Goal: Communication & Community: Answer question/provide support

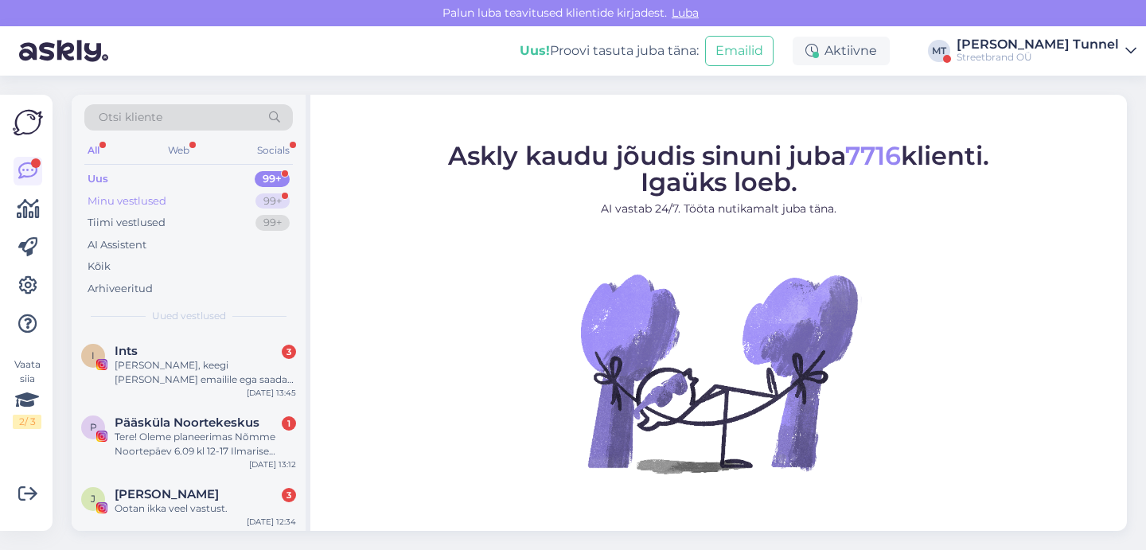
click at [269, 200] on div "99+" at bounding box center [272, 201] width 34 height 16
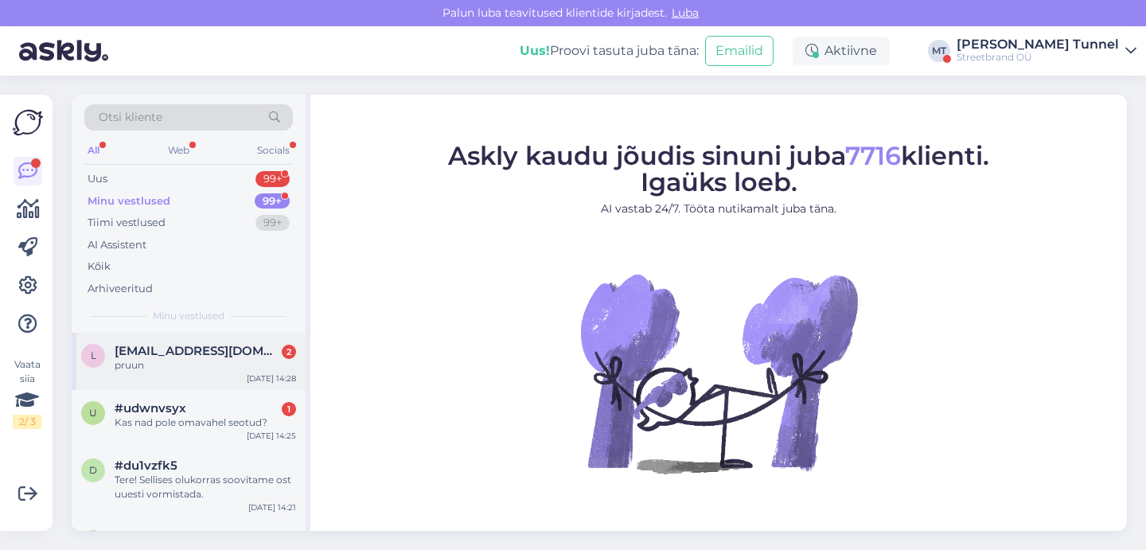
click at [219, 366] on div "pruun" at bounding box center [205, 365] width 181 height 14
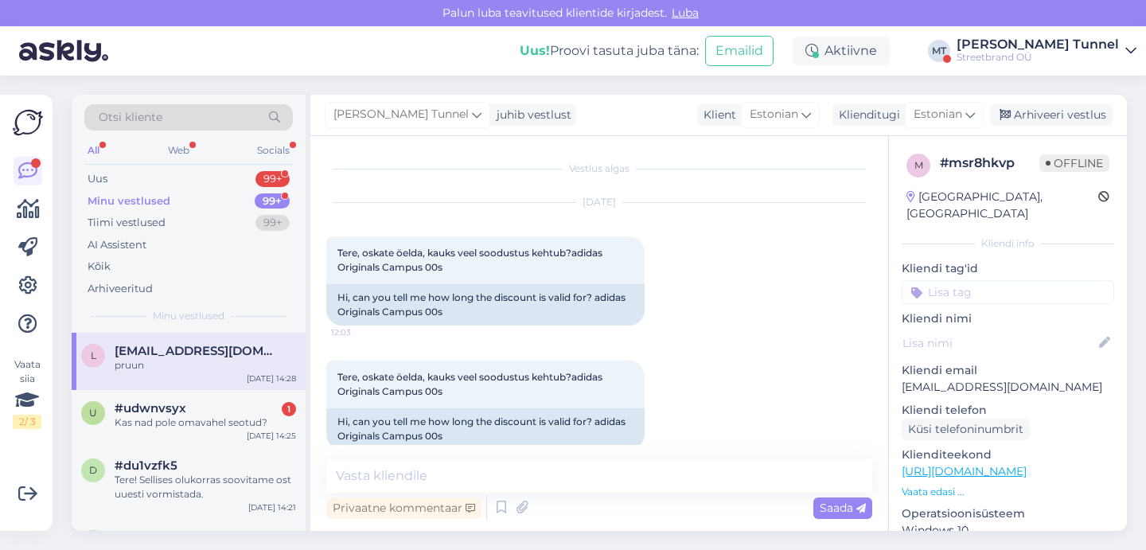
scroll to position [242, 0]
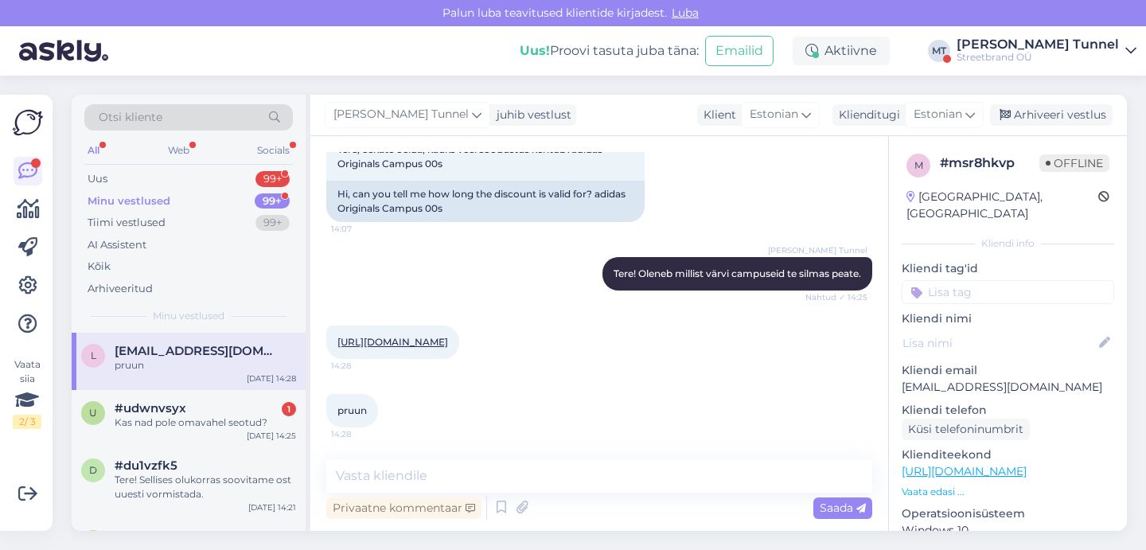
click at [448, 341] on link "[URL][DOMAIN_NAME]" at bounding box center [392, 342] width 111 height 12
click at [439, 475] on textarea at bounding box center [599, 475] width 546 height 33
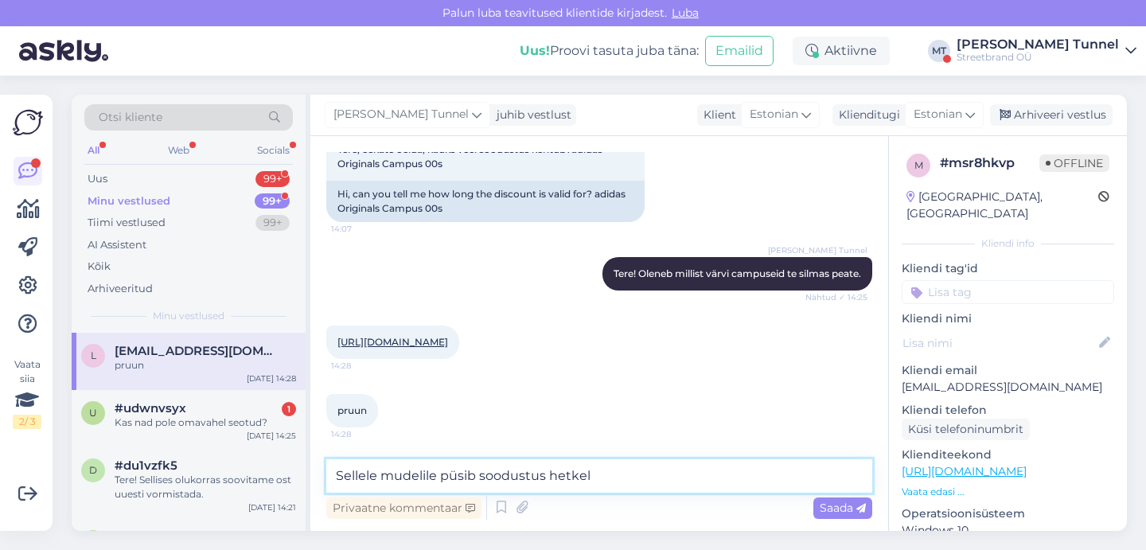
drag, startPoint x: 597, startPoint y: 479, endPoint x: 551, endPoint y: 477, distance: 46.2
click at [551, 477] on textarea "Sellele mudelile püsib soodustus hetkel" at bounding box center [599, 475] width 546 height 33
click at [548, 480] on textarea "Sellele mudelile püsib soodustus kuniks suurusi jätkub." at bounding box center [599, 475] width 546 height 33
click at [630, 481] on textarea "Sellele mudelile püsib soodustus seniks kuniks suurusi jätkub." at bounding box center [599, 475] width 546 height 33
type textarea "Sellele mudelile püsib soodustus seniks kuni suurusi jätkub."
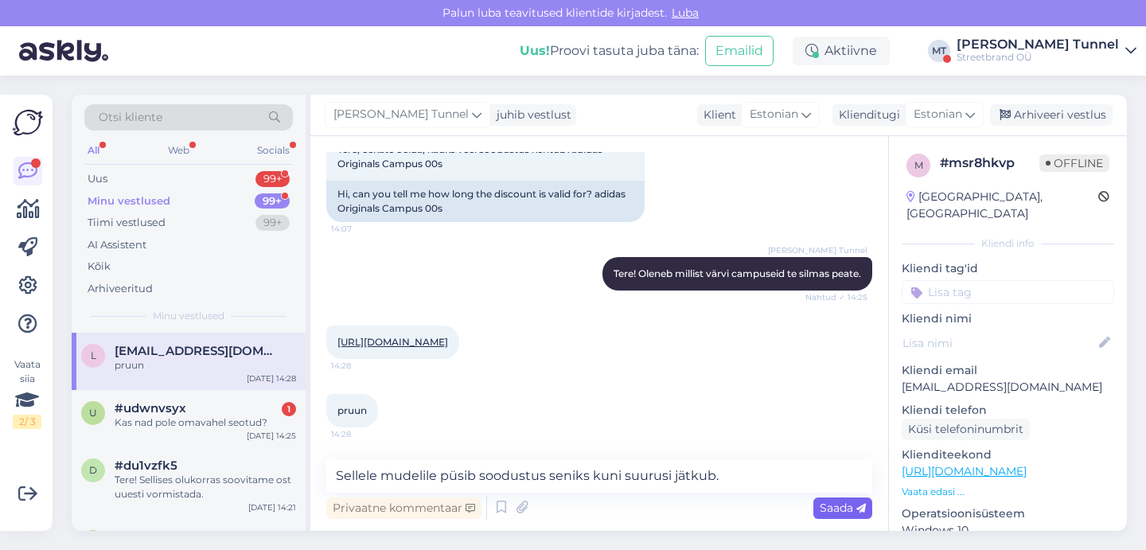
click at [860, 506] on icon at bounding box center [861, 509] width 10 height 10
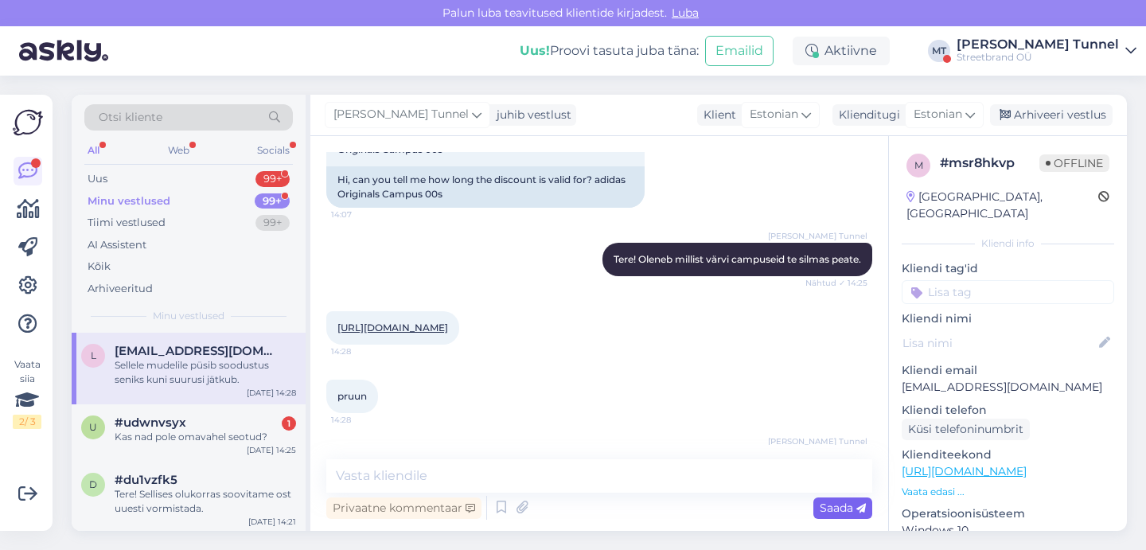
scroll to position [310, 0]
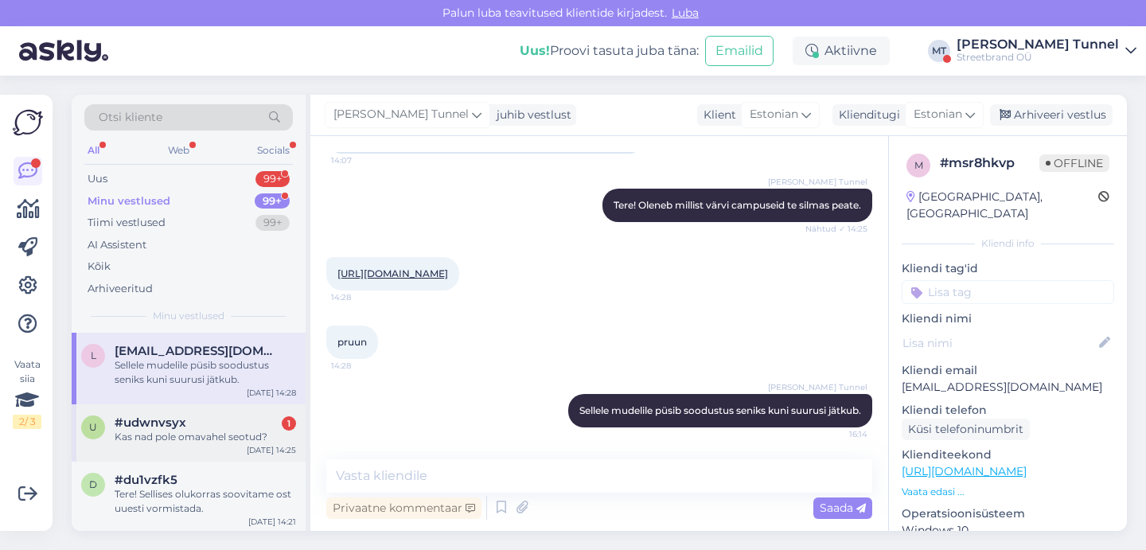
click at [262, 439] on div "Kas nad pole omavahel seotud?" at bounding box center [205, 437] width 181 height 14
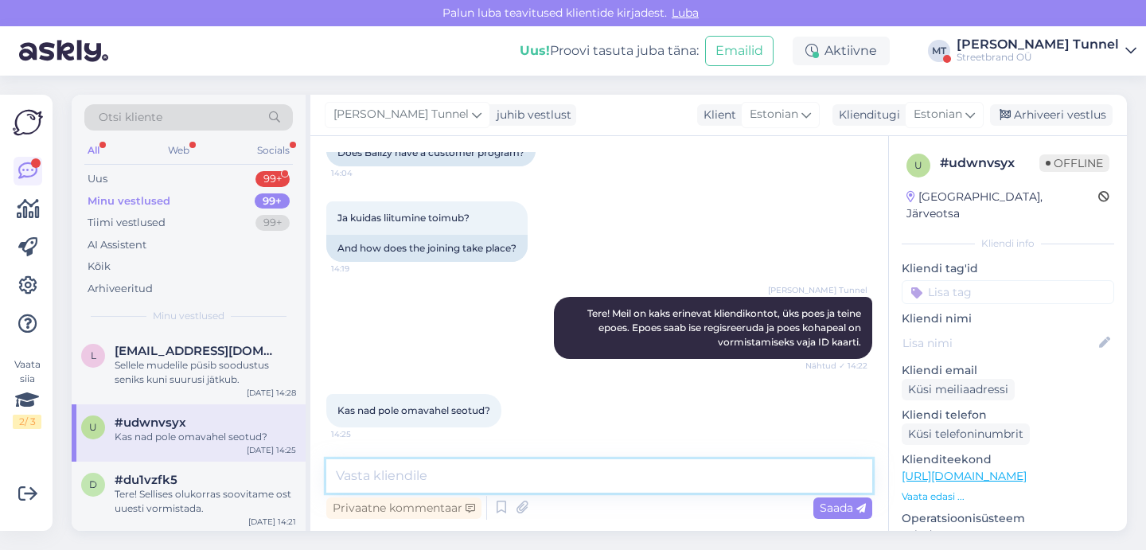
click at [452, 472] on textarea at bounding box center [599, 475] width 546 height 33
type textarea "Kahjuks ei ole."
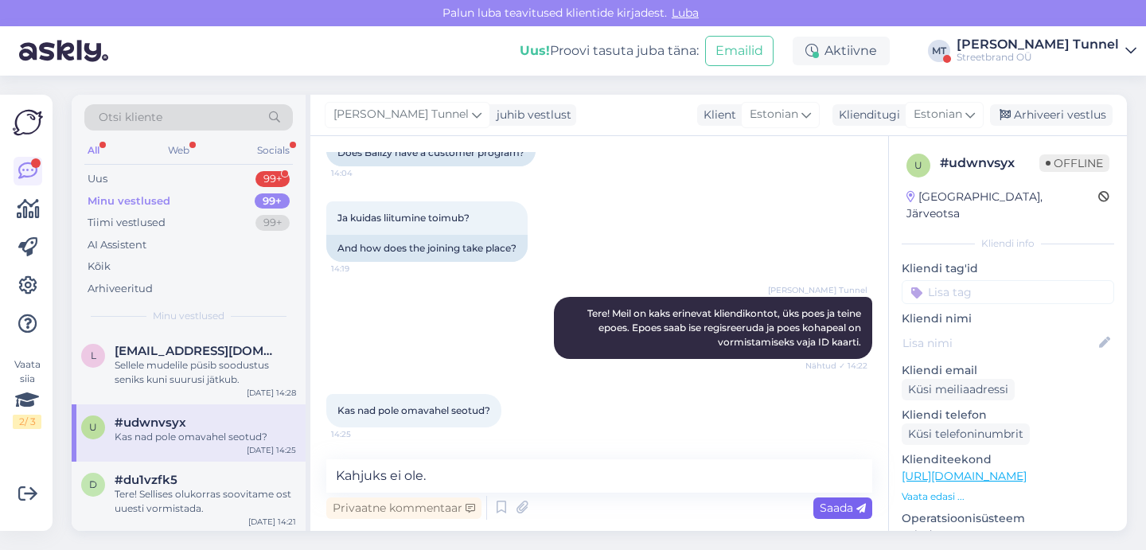
click at [854, 509] on span "Saada" at bounding box center [842, 507] width 46 height 14
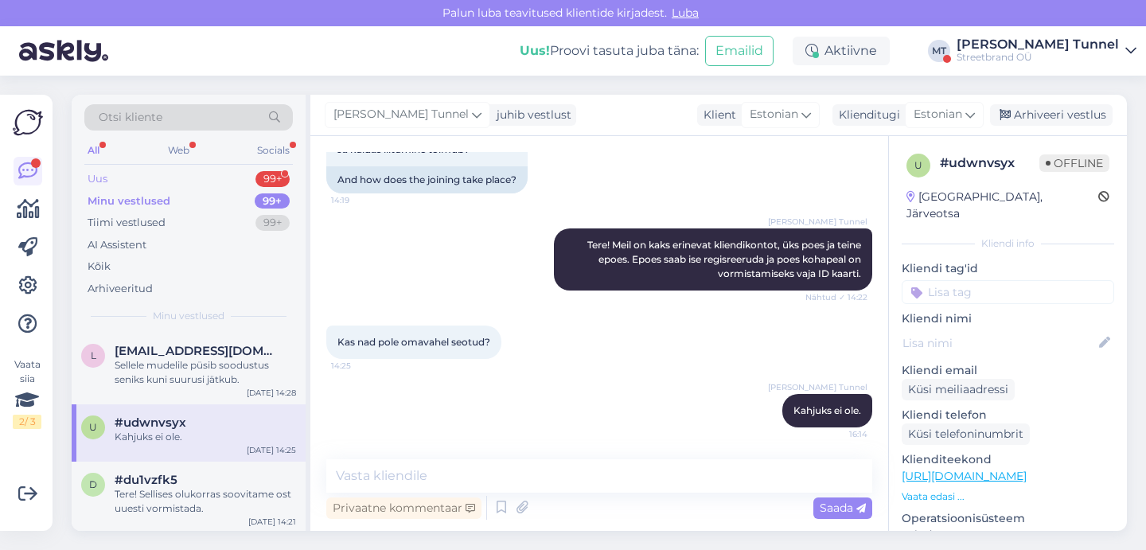
click at [154, 177] on div "Uus 99+" at bounding box center [188, 179] width 208 height 22
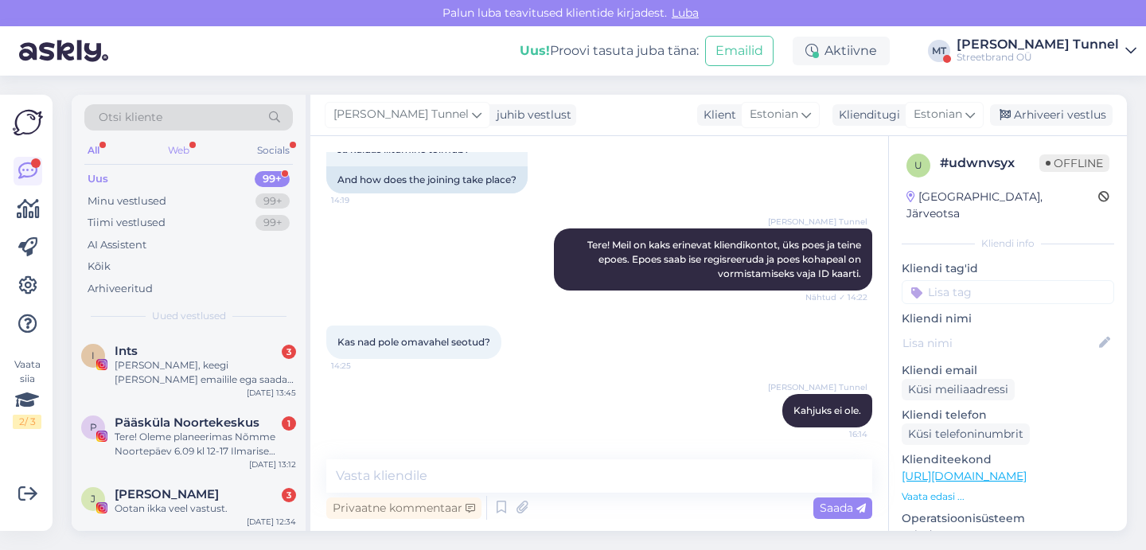
click at [175, 140] on div "Web" at bounding box center [179, 150] width 28 height 21
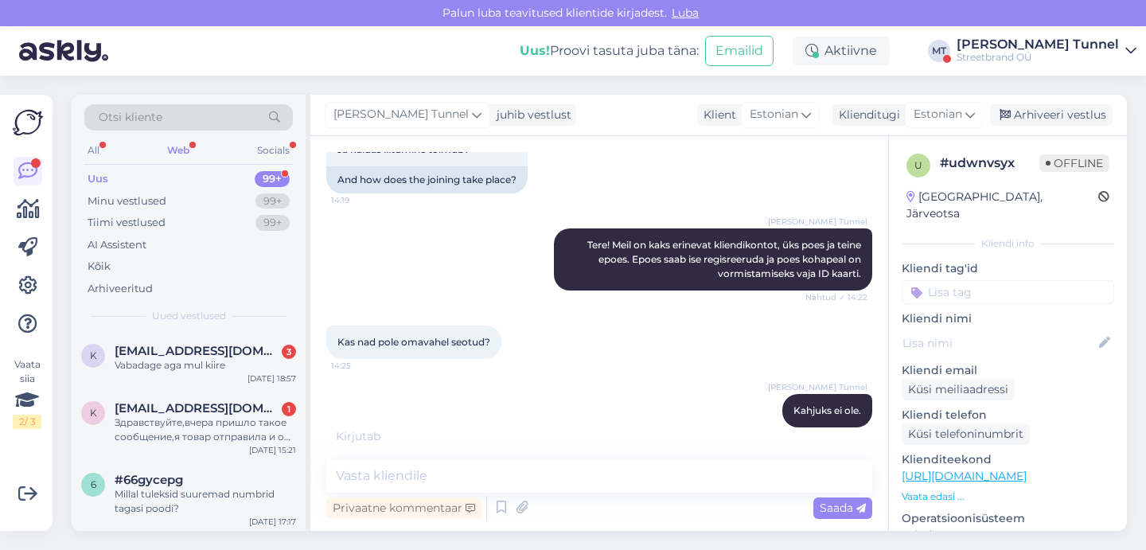
click at [1070, 67] on div "Uus! Proovi tasuta [PERSON_NAME]: Emailid Aktiivne MT [PERSON_NAME][GEOGRAPHIC_…" at bounding box center [573, 50] width 1146 height 49
click at [1097, 54] on div "Streetbrand OÜ" at bounding box center [1037, 57] width 162 height 13
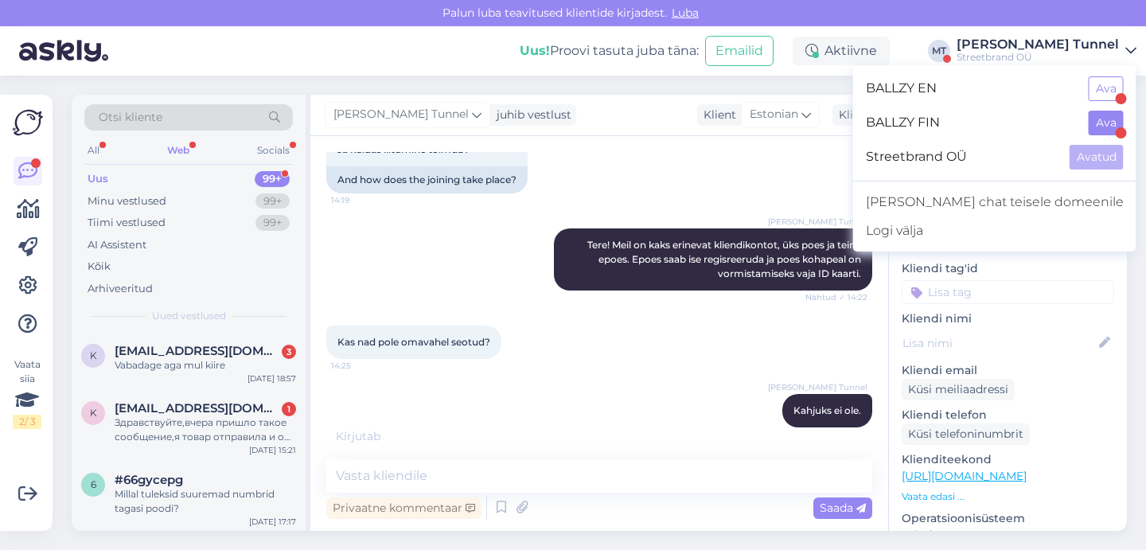
click at [1100, 121] on button "Ava" at bounding box center [1105, 123] width 35 height 25
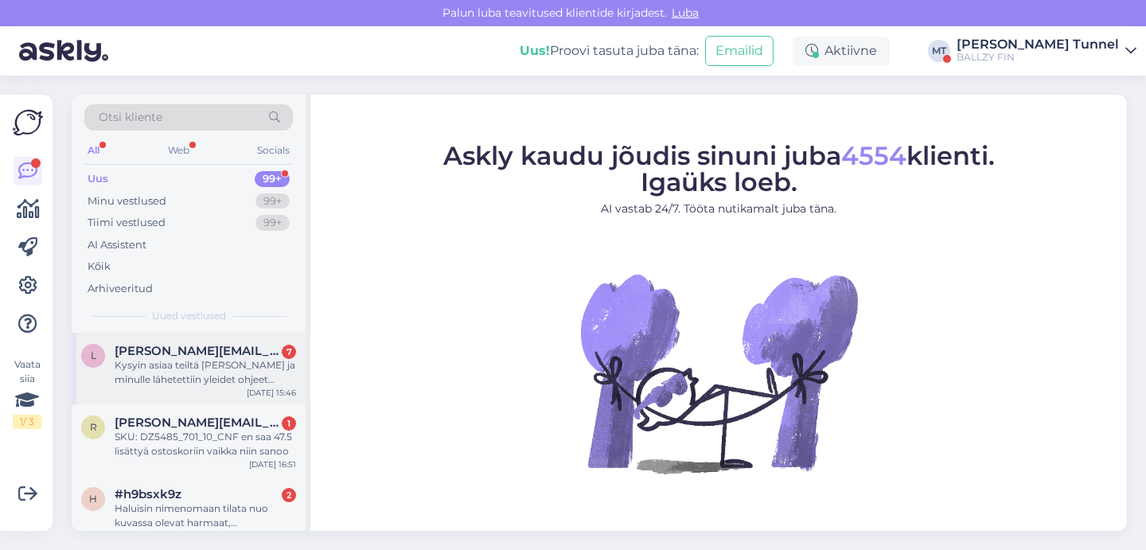
click at [248, 374] on div "Kysyin asiaa teiltä [PERSON_NAME] ja minulle lähetettiin yleidet ohjeet palautu…" at bounding box center [205, 372] width 181 height 29
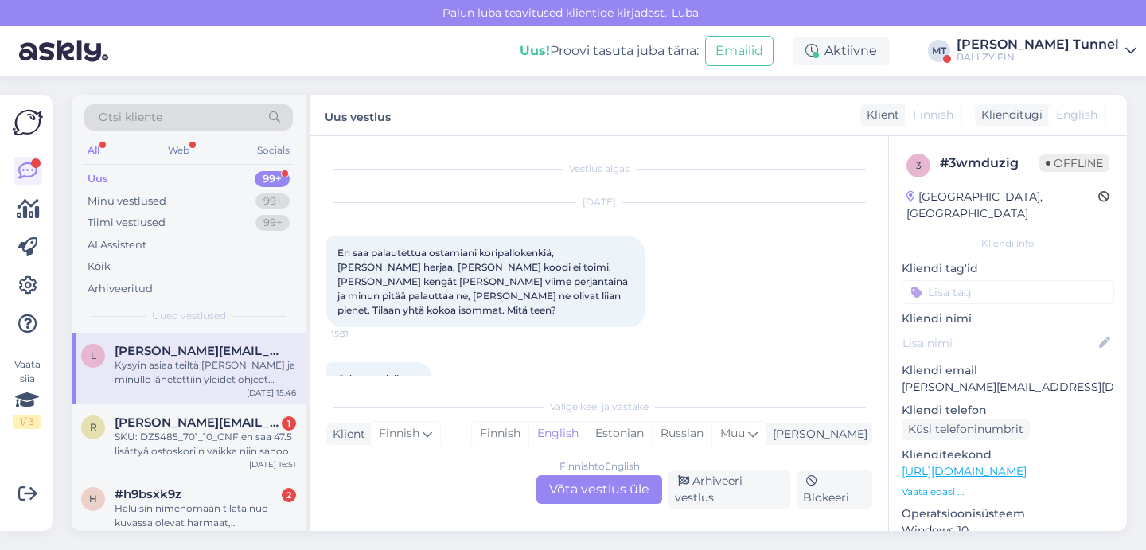
scroll to position [370, 0]
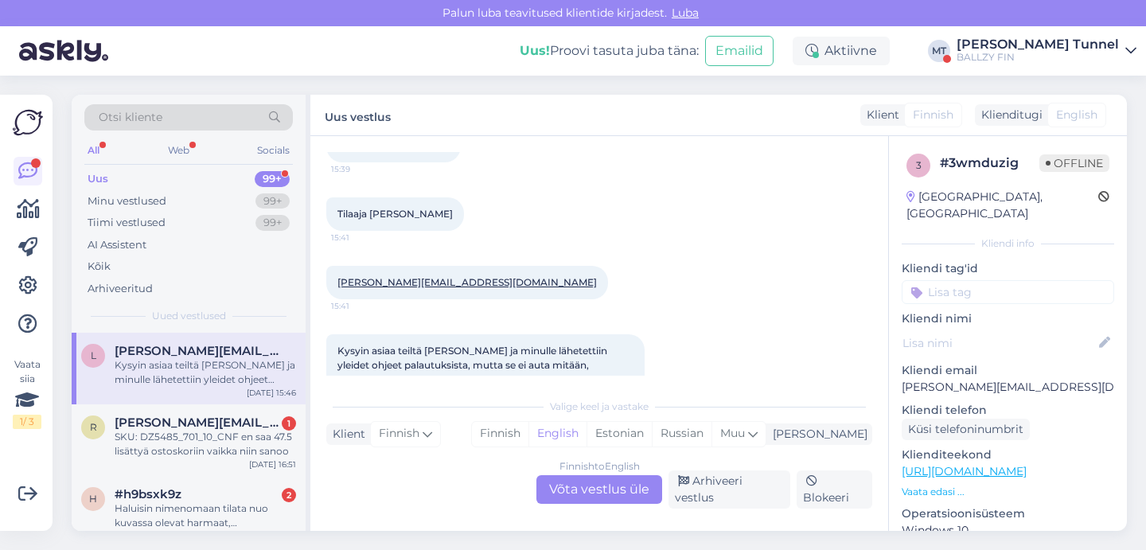
click at [614, 500] on div "Finnish to English Võta vestlus üle" at bounding box center [599, 489] width 126 height 29
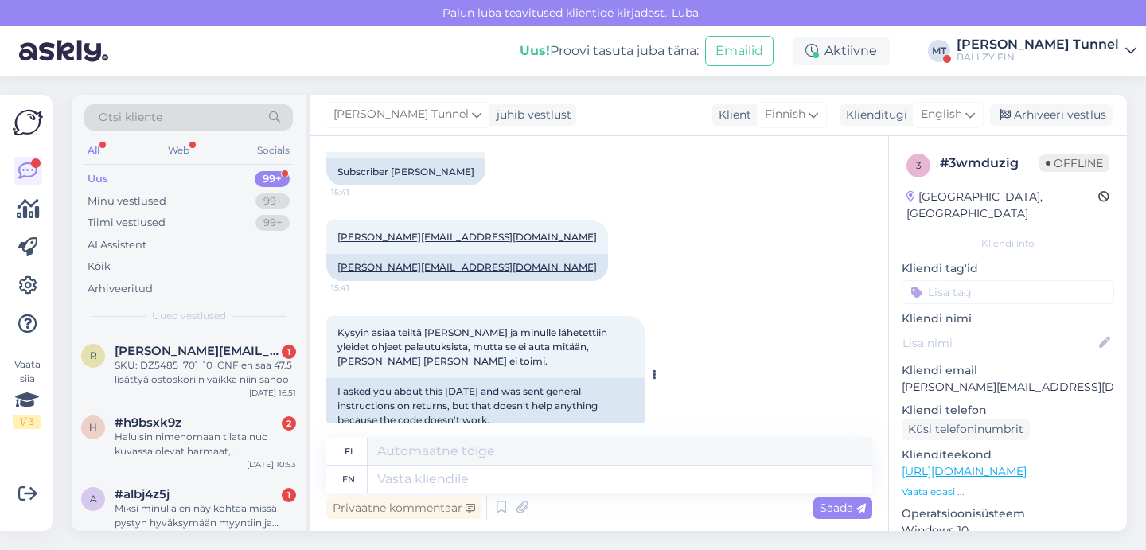
scroll to position [593, 0]
click at [490, 481] on textarea at bounding box center [620, 478] width 504 height 27
type textarea "Then w"
type textarea "Sitten"
type textarea "Then we s"
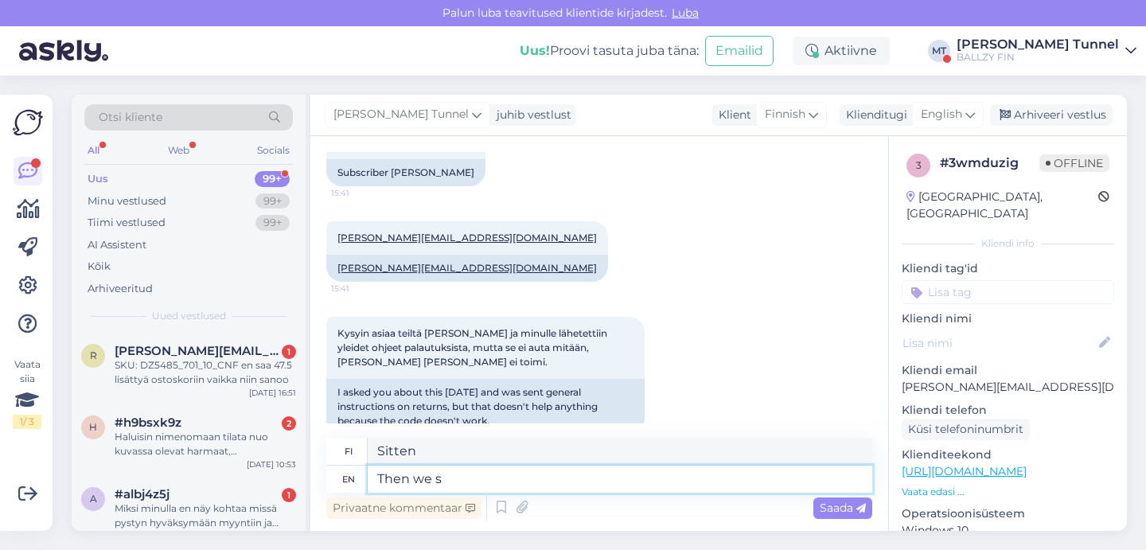
type textarea "Sitten me"
type textarea "Then we suggest"
type textarea "Sitten ehdotamme"
type textarea "Then we suggest tio"
type textarea "Sitten ehdotamme tätä"
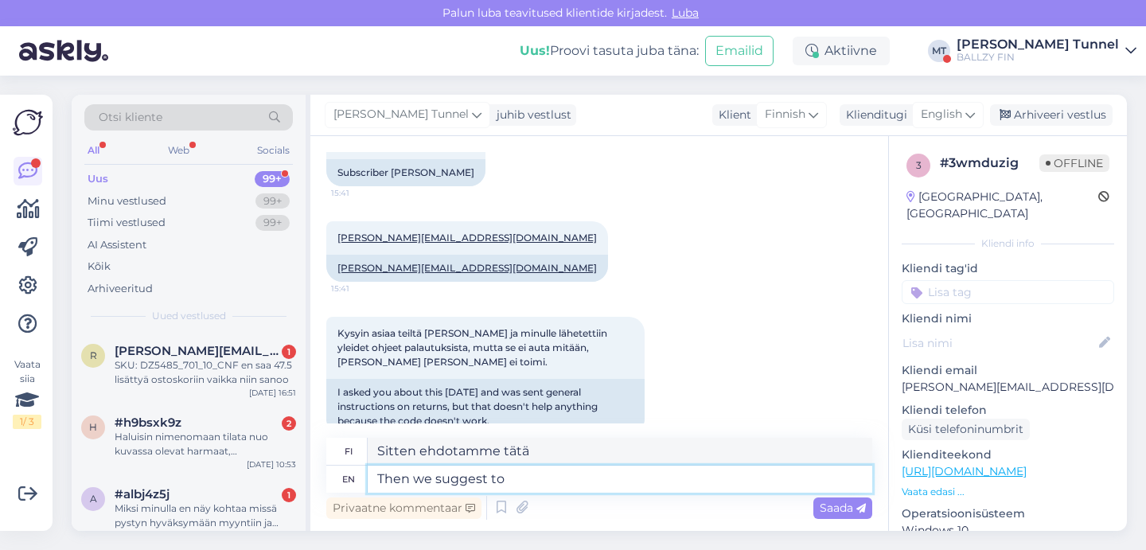
type textarea "Then we suggest to"
type textarea "Sitten ehdotamme, [PERSON_NAME]"
type textarea "Then we suggest to contact th"
type textarea "Suosittelemme siis ottamaan yhteyttä"
type textarea "Then we suggest to contact the return"
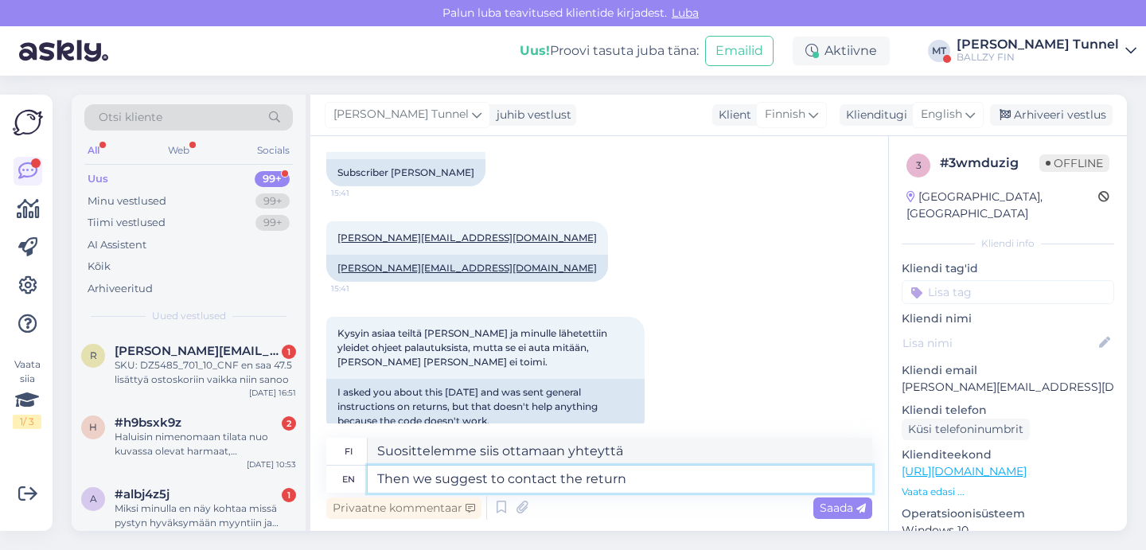
type textarea "Sitten suosittelemme ottamaan yhteyttä palautuspalveluun."
type textarea "Then we suggest to contact the"
type textarea "Suosittelemme siis ottamaan yhteyttä"
type textarea "Then we suggest to contact the cort"
type textarea "Sitten suosittelemme ottamaan yhteyttä yritykseen."
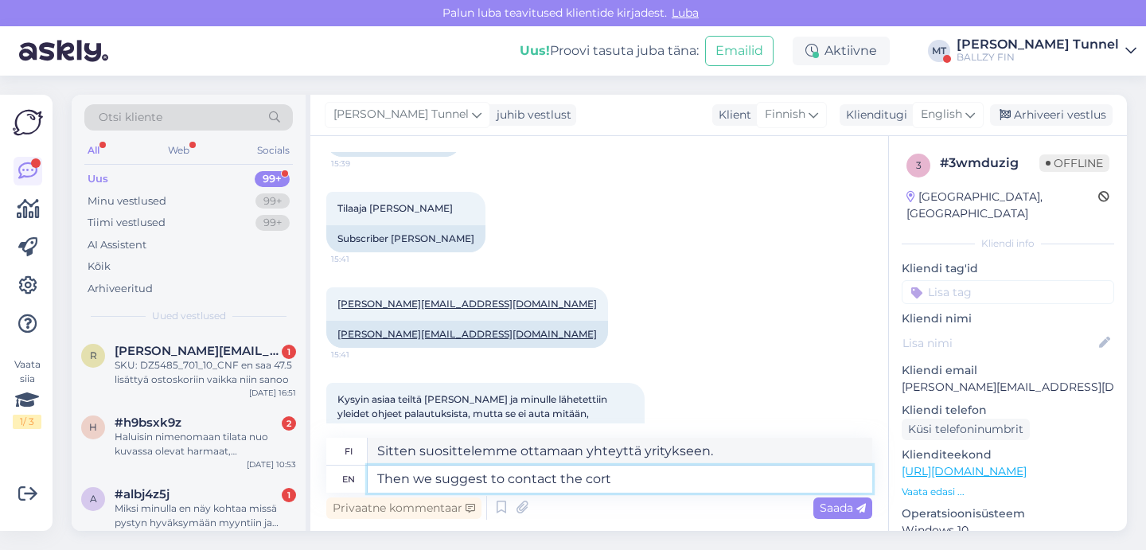
scroll to position [533, 0]
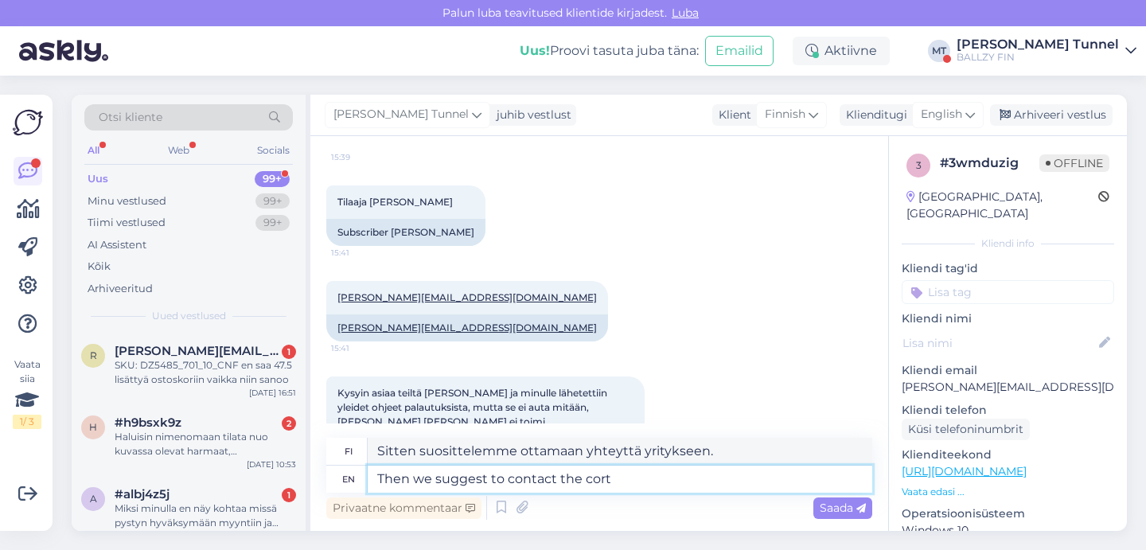
drag, startPoint x: 626, startPoint y: 481, endPoint x: 582, endPoint y: 479, distance: 43.8
click at [582, 479] on textarea "Then we suggest to contact the cort" at bounding box center [620, 478] width 504 height 27
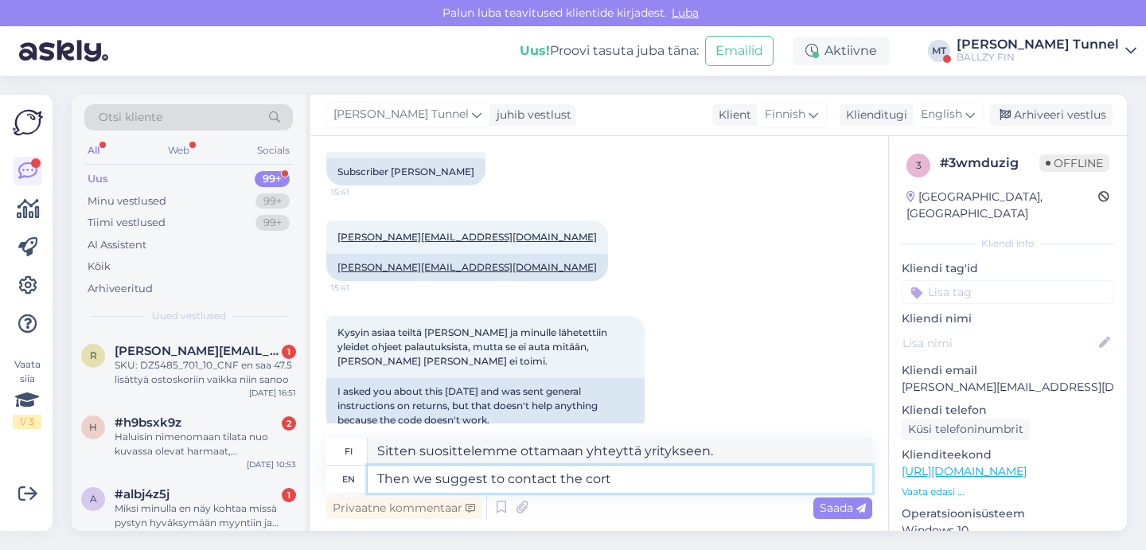
scroll to position [593, 0]
click at [656, 484] on textarea "Then we suggest to contact the cort" at bounding box center [620, 478] width 504 height 27
drag, startPoint x: 663, startPoint y: 485, endPoint x: 582, endPoint y: 481, distance: 80.4
click at [582, 481] on textarea "Then we suggest to contact the cort" at bounding box center [620, 478] width 504 height 27
paste textarea "urier company"
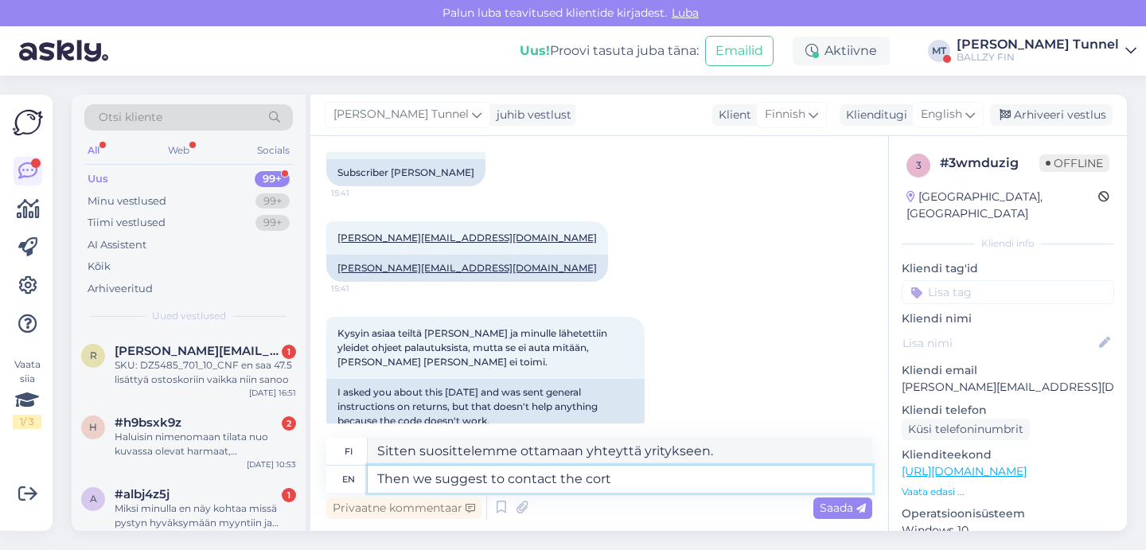
type textarea "Then we suggest to contact the courier company"
type textarea "Sitten suosittelemme ottamaan yhteyttä kuriiriyritykseen"
type textarea "Then we suggest to contact the courier company because w"
type textarea "Sitten suosittelemme ottamaan yhteyttä kuriiriyritykseen, [PERSON_NAME]"
type textarea "Then we suggest to contact the courier company because we"
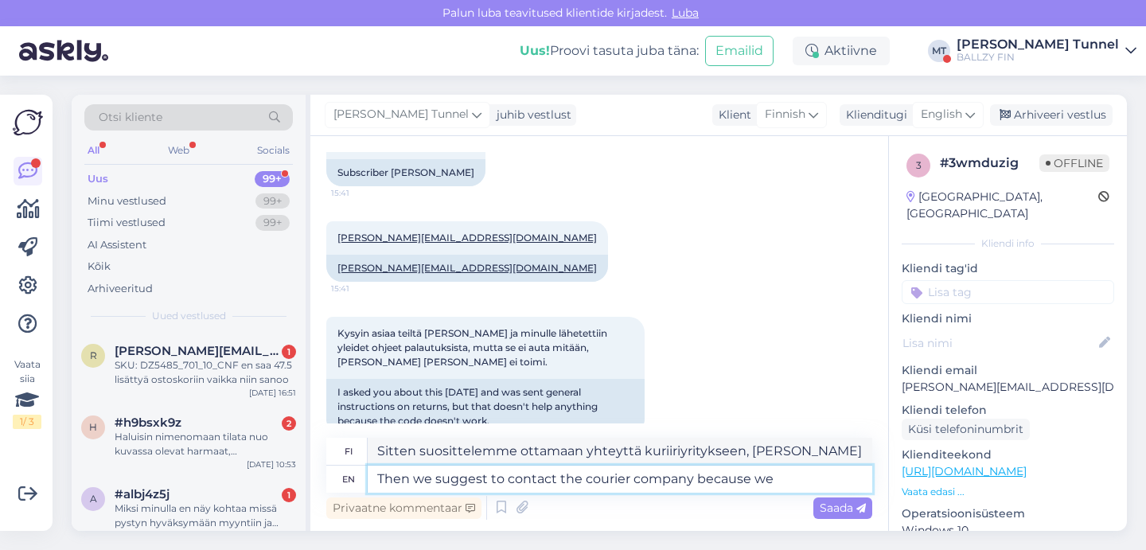
type textarea "Sitten suosittelemme ottamaan yhteyttä kuriiriyritykseen, [PERSON_NAME] me"
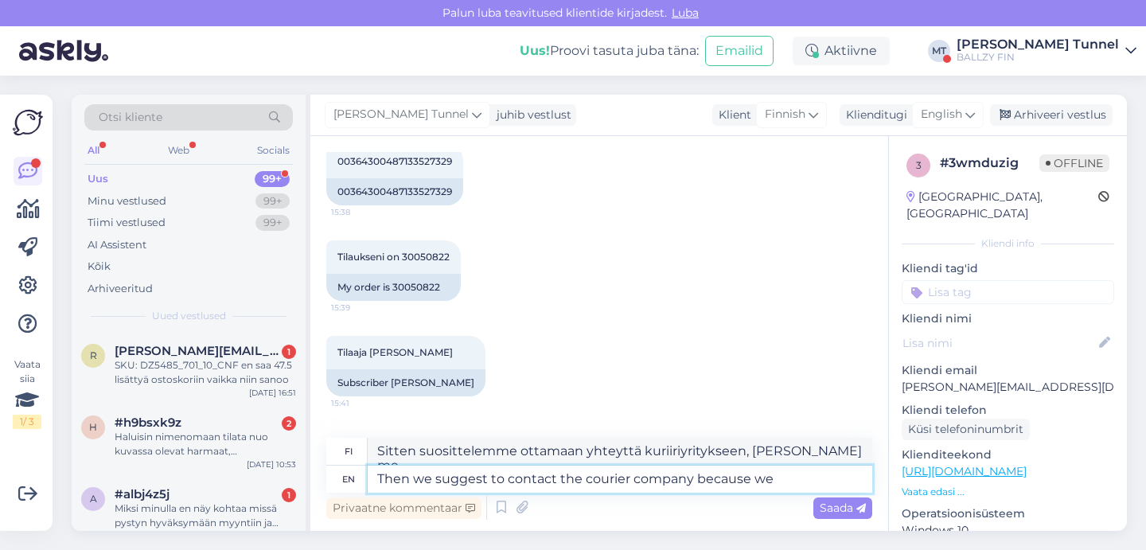
scroll to position [372, 0]
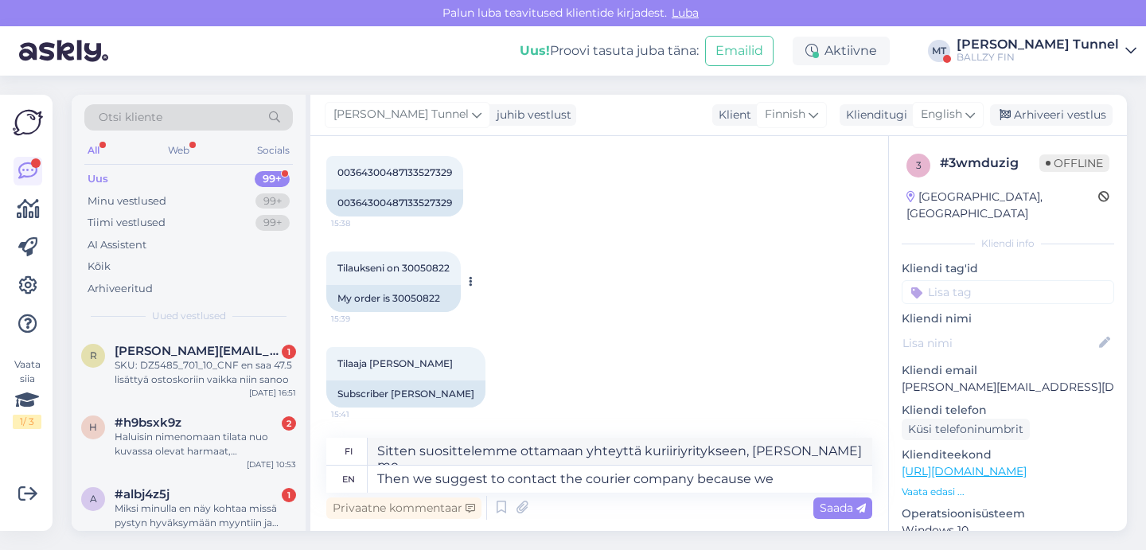
click at [419, 289] on div "My order is 30050822" at bounding box center [393, 298] width 134 height 27
copy div "30050822"
drag, startPoint x: 784, startPoint y: 476, endPoint x: 695, endPoint y: 482, distance: 90.1
click at [695, 482] on textarea "Then we suggest to contact the courier company because we" at bounding box center [620, 478] width 504 height 27
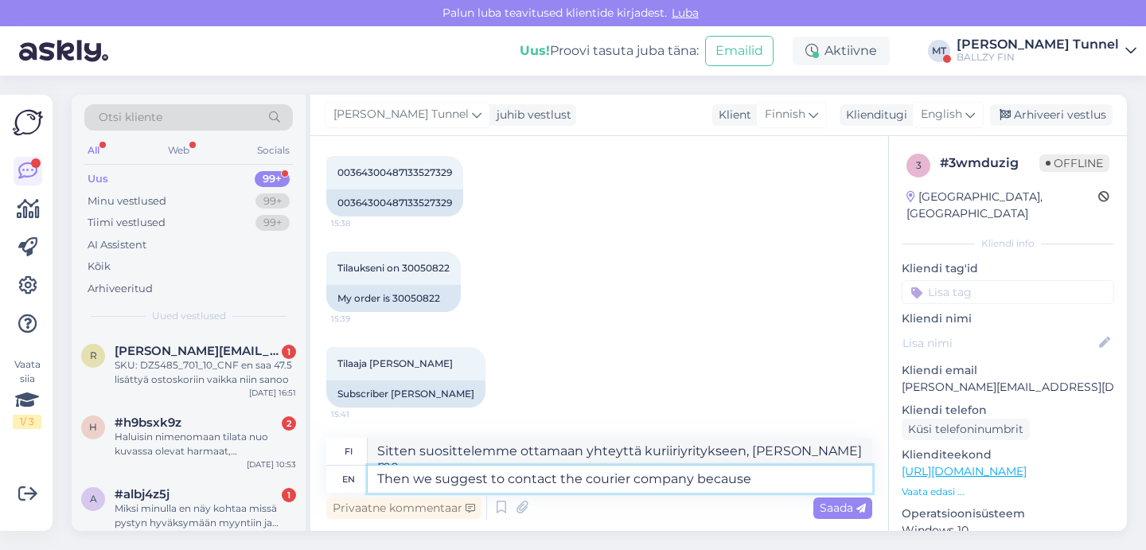
type textarea "Then we suggest to contact the courier company because"
type textarea "Sitten suosittelemme ottamaan yhteyttä kuriiriyritykseen, [PERSON_NAME]"
type textarea "Then we suggest to contact the courier company because they"
type textarea "Sitten suosittelemme ottamaan yhteyttä kuriiriyritykseen, [PERSON_NAME] he"
type textarea "Then we suggest to contact the courier company because they can"
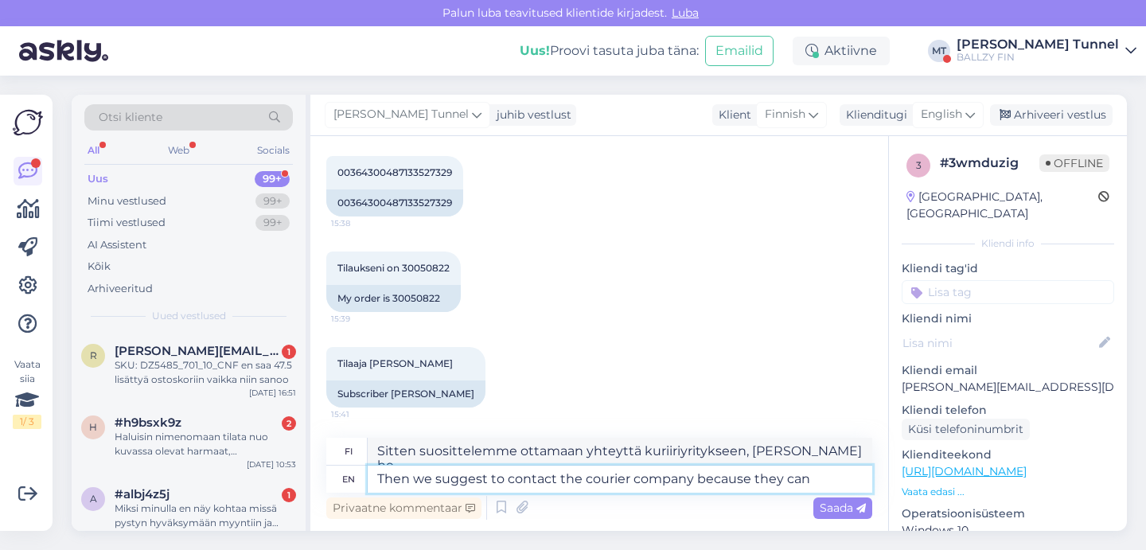
type textarea "Sitten suosittelemme ottamaan yhteyttä kuriiriyritykseen, [PERSON_NAME] he voiv…"
type textarea "Then we suggest to contact the courier company because th"
type textarea "Sitten suosittelemme ottamaan yhteyttä kuriiriyritykseen, [PERSON_NAME] he"
type textarea "Then we suggest to contact the courier company becaus"
type textarea "Sitten suosittelemme ottamaan yhteyttä kuriiriyritykseen, [PERSON_NAME]"
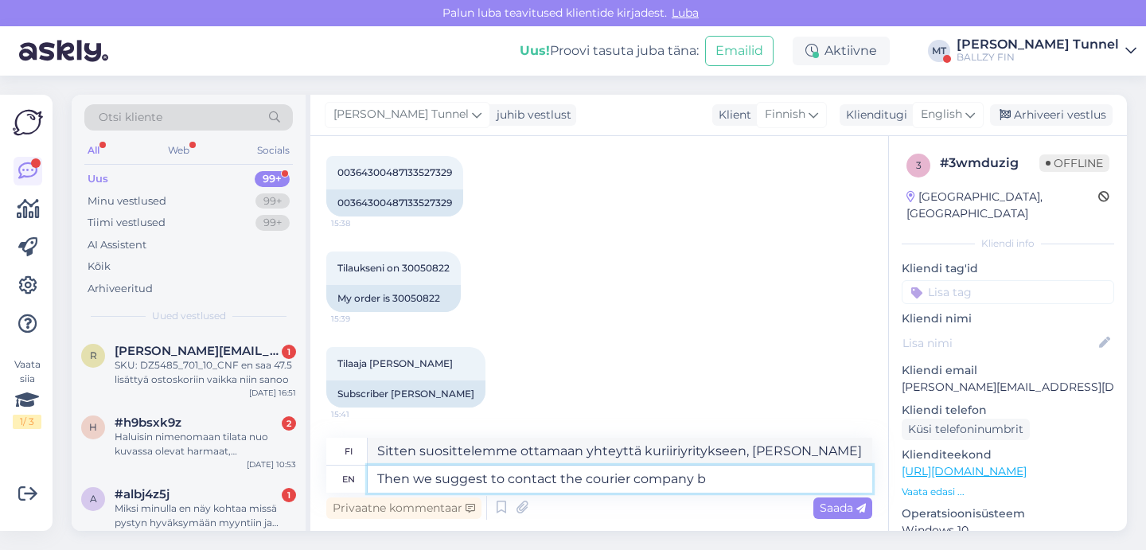
type textarea "Then we suggest to contact the courier company"
type textarea "Sitten suosittelemme ottamaan yhteyttä kuriiriyritykseen"
type textarea "Then we suggest to contact the courier company if th"
type textarea "Suosittelemme ottamaan yhteyttä kuriiriyritykseen, [PERSON_NAME]"
type textarea "Then we suggest to contact the courier company if the return"
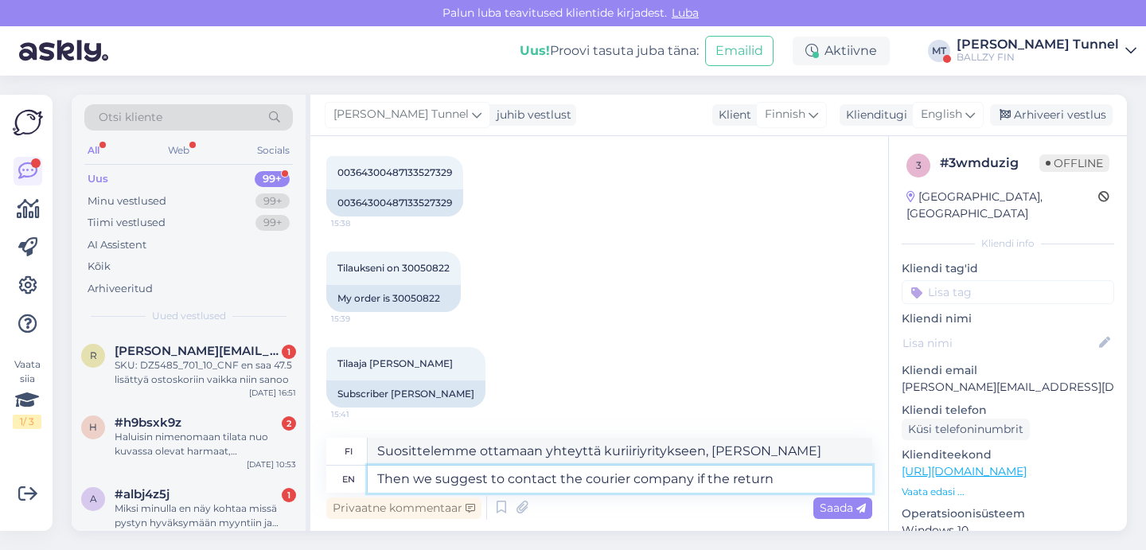
type textarea "Suosittelemme ottamaan yhteyttä kuriiriyritykseen, [PERSON_NAME] palautus"
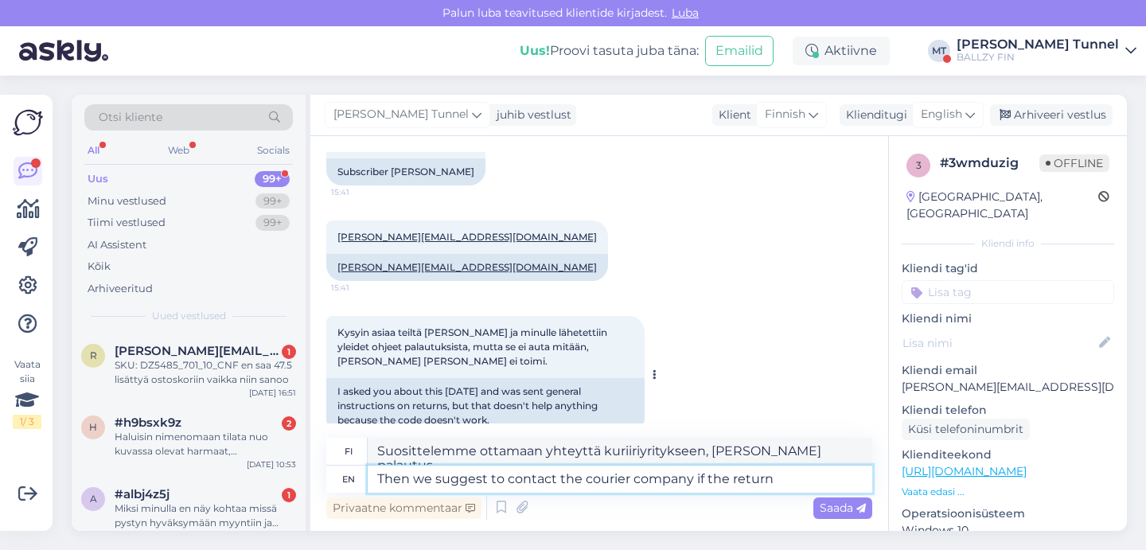
scroll to position [593, 0]
type textarea "Then we suggest to contact the courier company if the return c"
type textarea "Suosittelemme ottamaan yhteyttä kuriiriyritykseen, [PERSON_NAME] palautuskortti"
type textarea "Then we suggest to contact the courier company if the return code"
type textarea "Suosittelemme ottamaan yhteyttä kuriiriyritykseen, [PERSON_NAME] palautuskoodi"
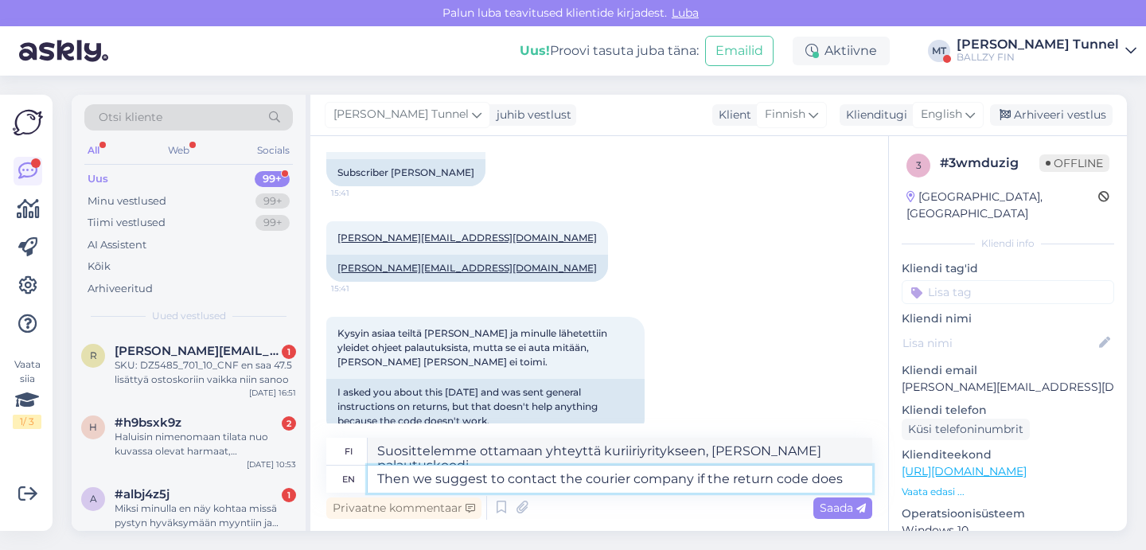
type textarea "Then we suggest to contact the courier company if the return code does n"
type textarea "Suosittelemme ottamaan yhteyttä kuriiriyritykseen, [PERSON_NAME] palautuskoodi …"
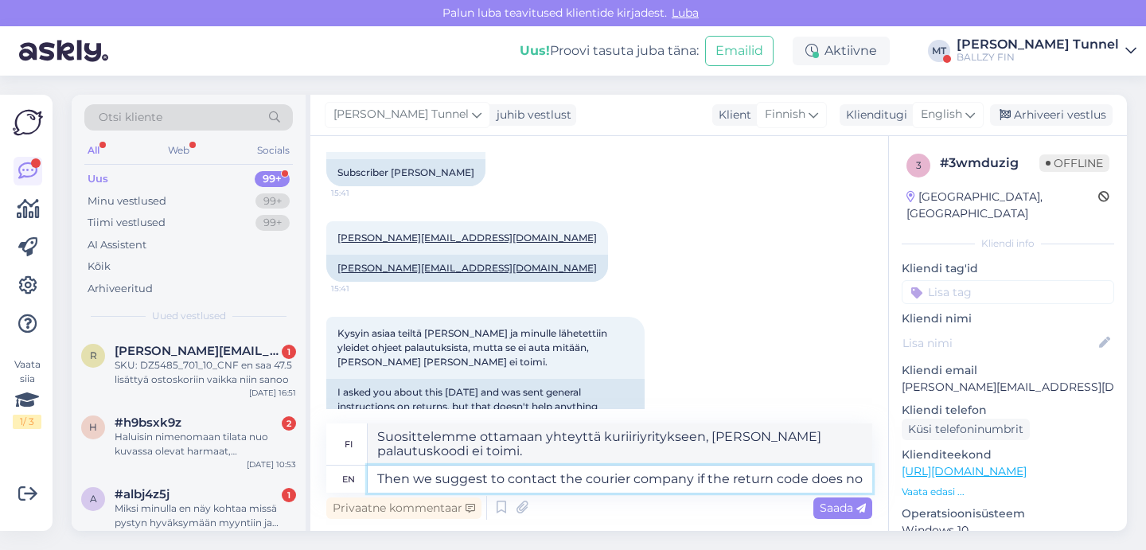
type textarea "Then we suggest to contact the courier company if the return code does not"
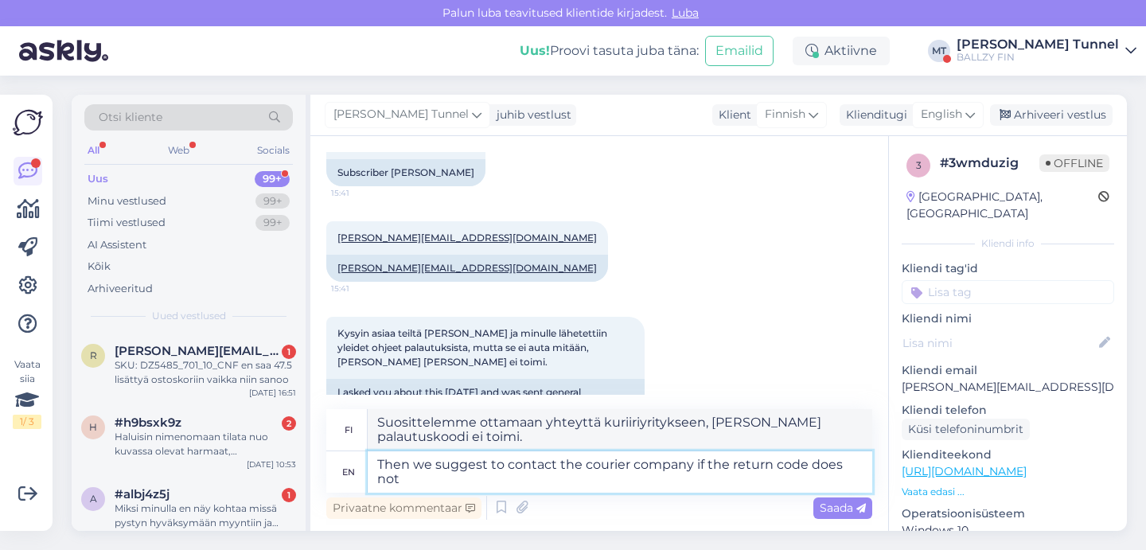
type textarea "[PERSON_NAME] palautuskoodia ei ole, suosittelemme ottamaan yhteyttä kuriiriyri…"
type textarea "Then we suggest to contact the courier company if the return code does not work."
type textarea "[PERSON_NAME] palautuskoodi ei toimi, suosittelemme ottamaan yhteyttä kuriiriyr…"
type textarea "Then we suggest to contact the courier company if the return code does not work."
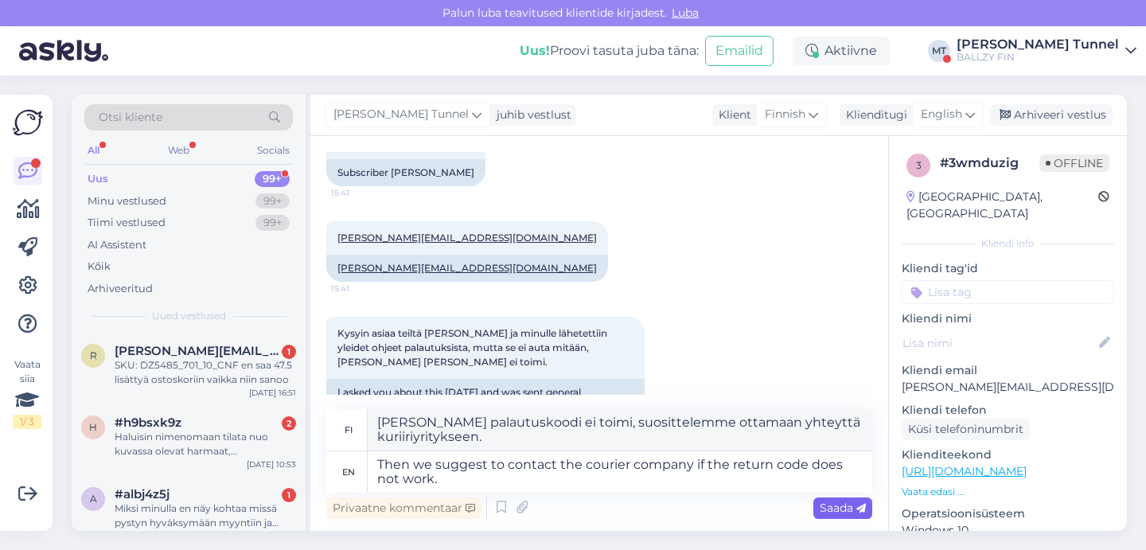
click at [854, 512] on span "Saada" at bounding box center [842, 507] width 46 height 14
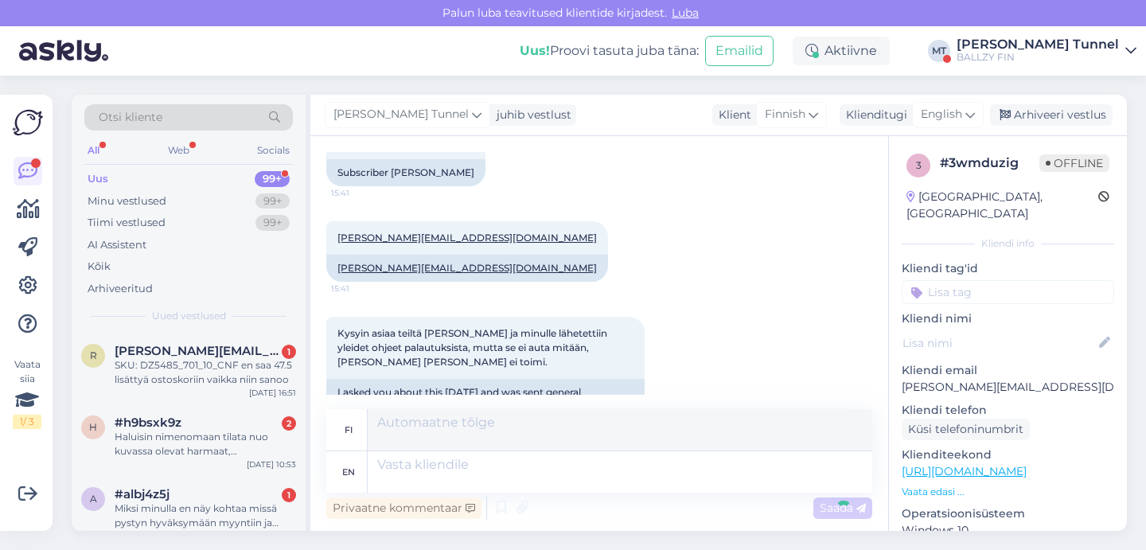
scroll to position [717, 0]
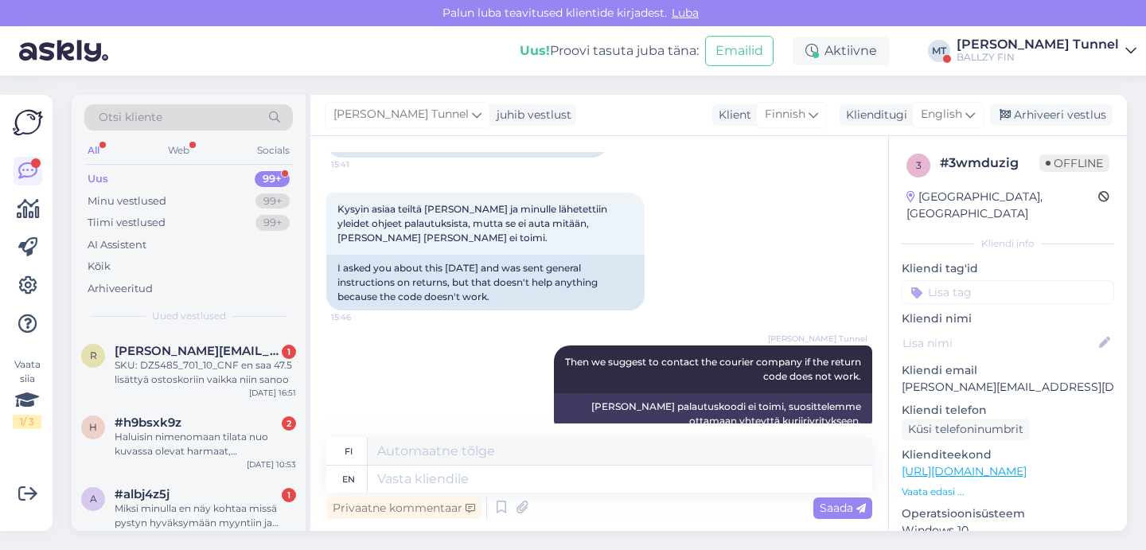
click at [1053, 41] on div "[PERSON_NAME] Tunnel" at bounding box center [1037, 44] width 162 height 13
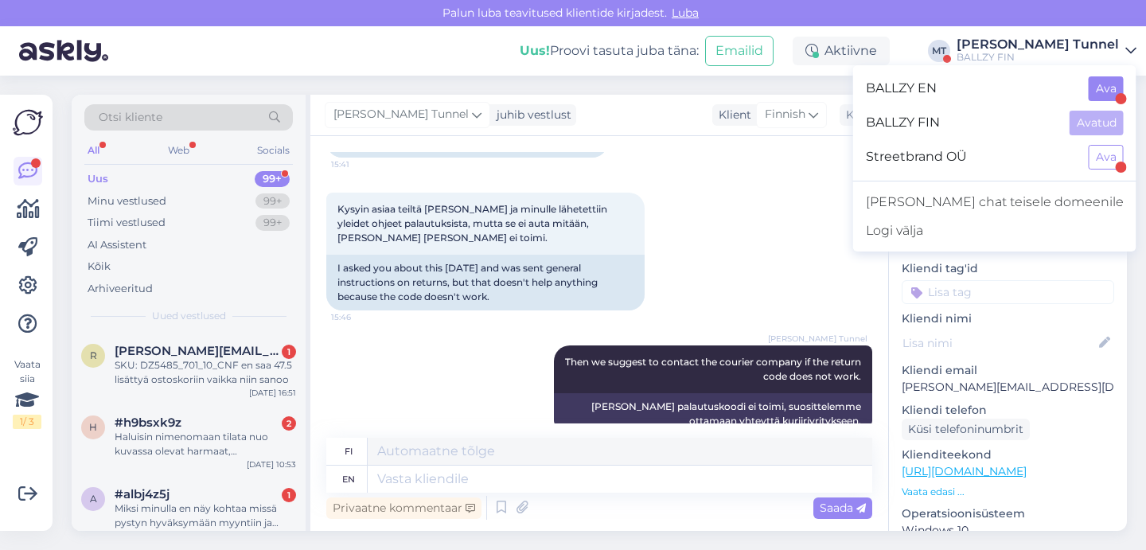
click at [1115, 89] on button "Ava" at bounding box center [1105, 88] width 35 height 25
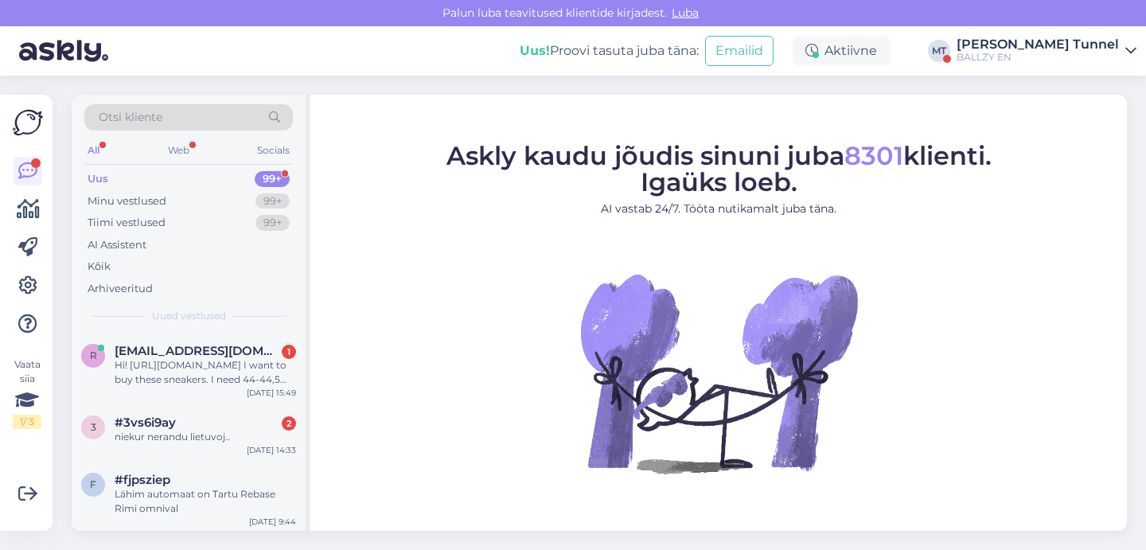
click at [1096, 47] on div "[PERSON_NAME] Tunnel" at bounding box center [1037, 44] width 162 height 13
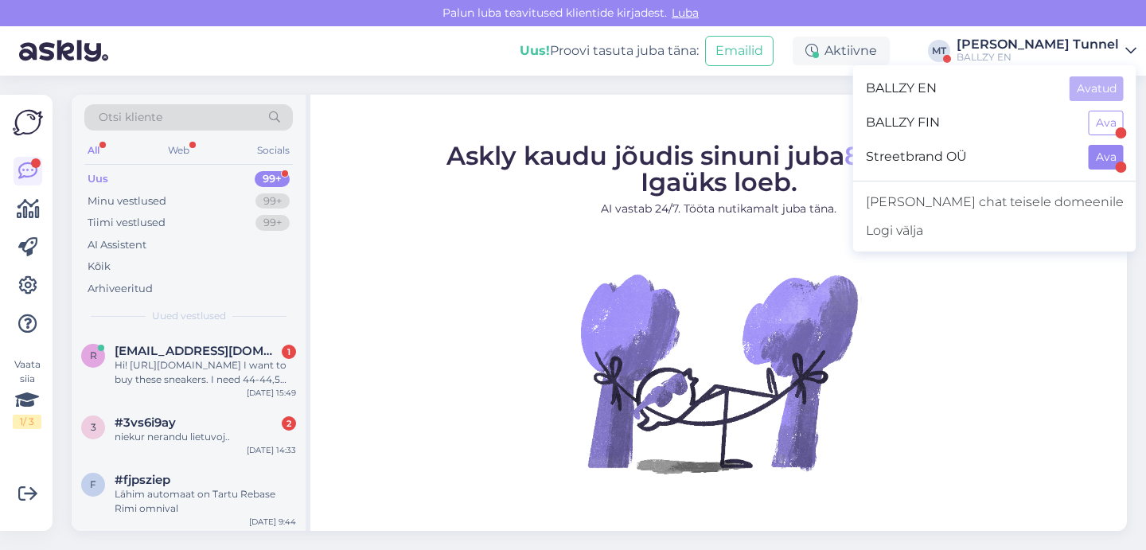
click at [1105, 165] on button "Ava" at bounding box center [1105, 157] width 35 height 25
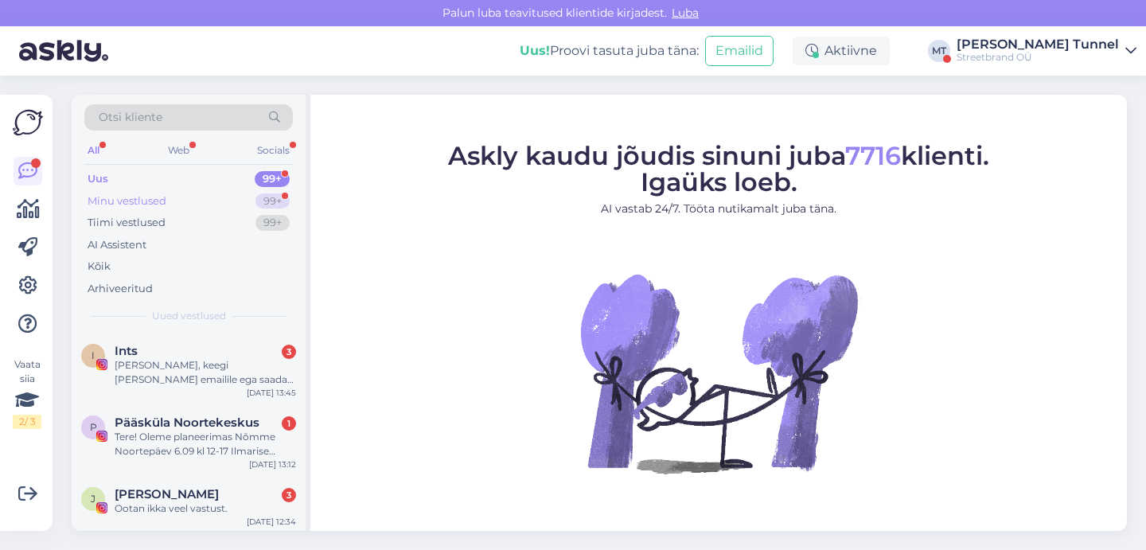
click at [278, 193] on div "99+" at bounding box center [272, 201] width 34 height 16
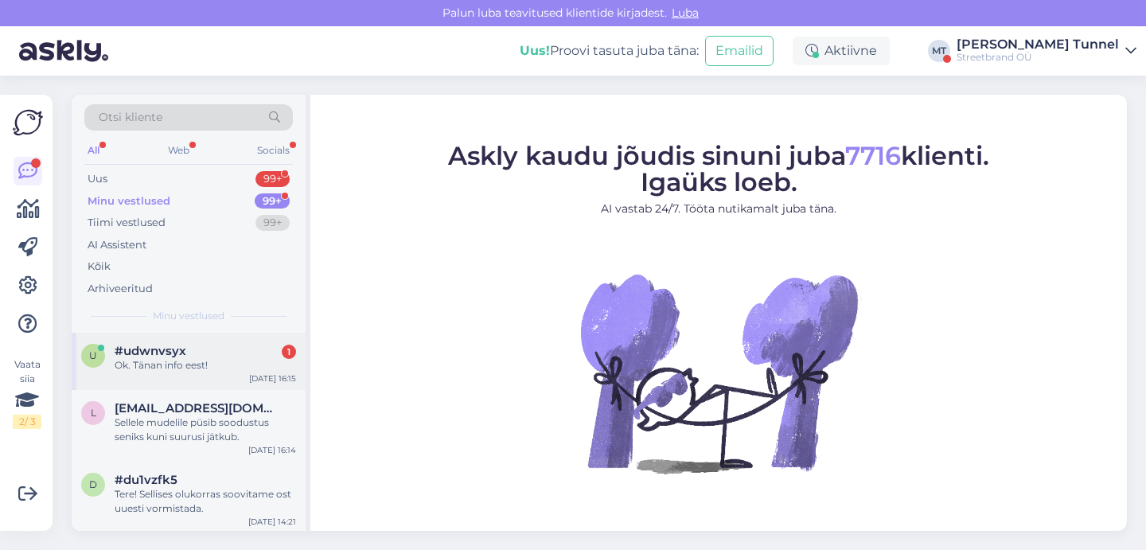
click at [252, 358] on div "Ok. Tänan info eest!" at bounding box center [205, 365] width 181 height 14
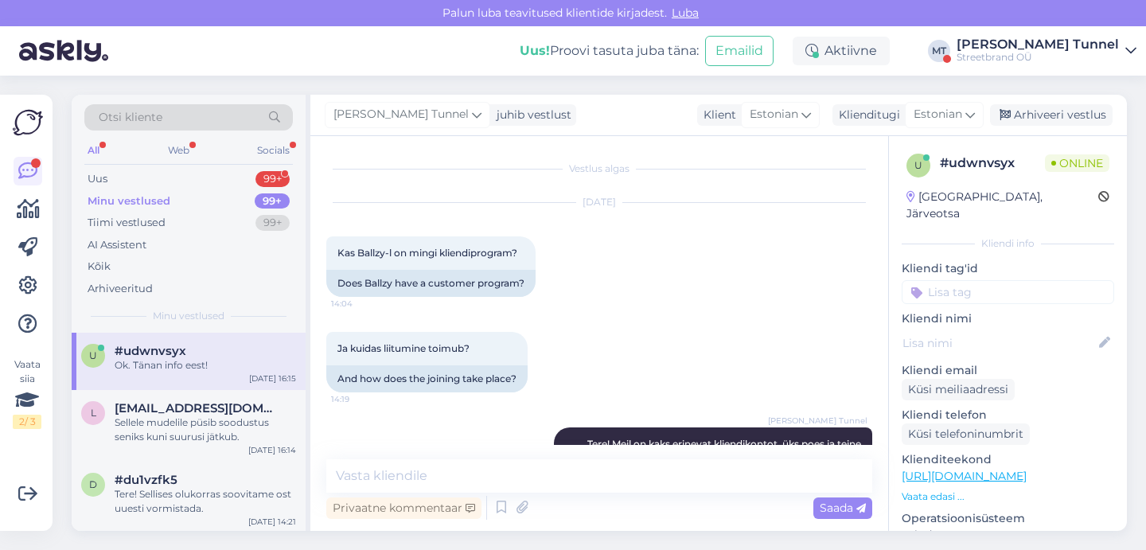
scroll to position [267, 0]
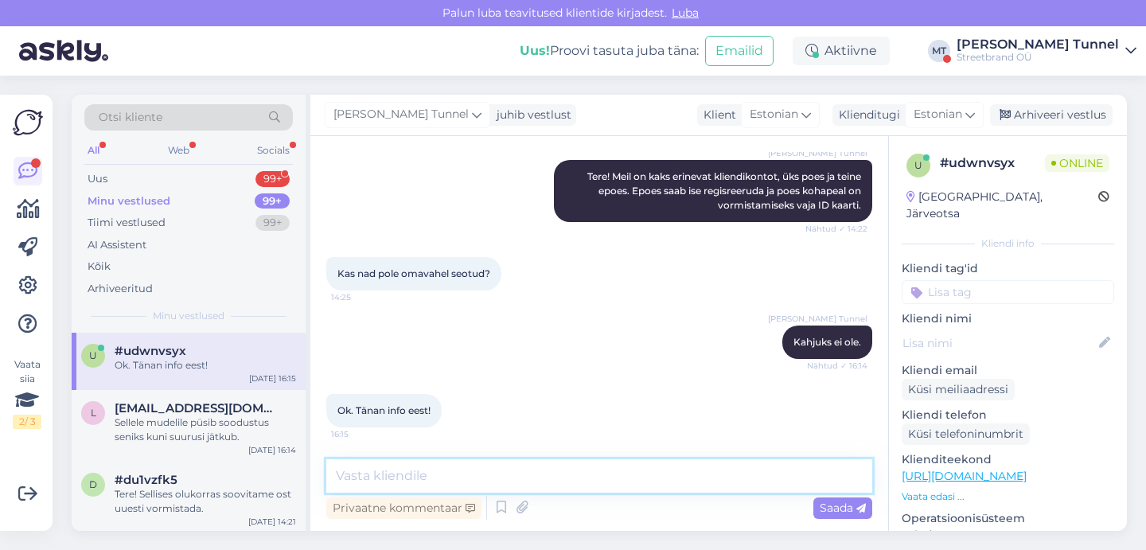
click at [465, 477] on textarea at bounding box center [599, 475] width 546 height 33
drag, startPoint x: 411, startPoint y: 478, endPoint x: 330, endPoint y: 474, distance: 80.5
click at [330, 474] on textarea "Aitäh teilegi! Ilusta päeva jätku :)" at bounding box center [599, 475] width 546 height 33
click at [590, 478] on textarea "Aga palun! Ilusta päeva jätku :)" at bounding box center [599, 475] width 546 height 33
type textarea "Aga palun! Ilusta päeva jätku :)"
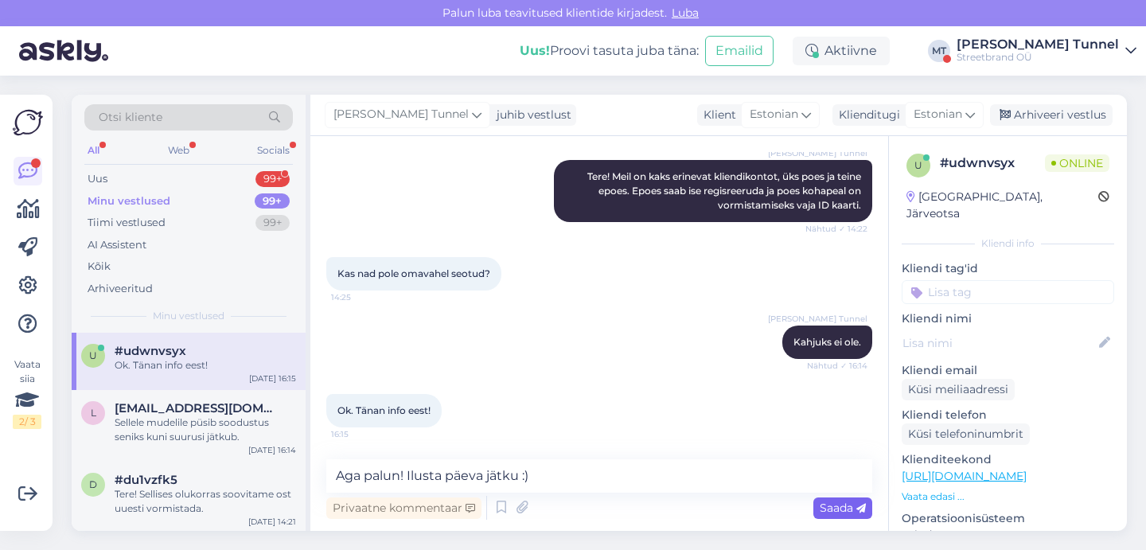
click at [849, 507] on span "Saada" at bounding box center [842, 507] width 46 height 14
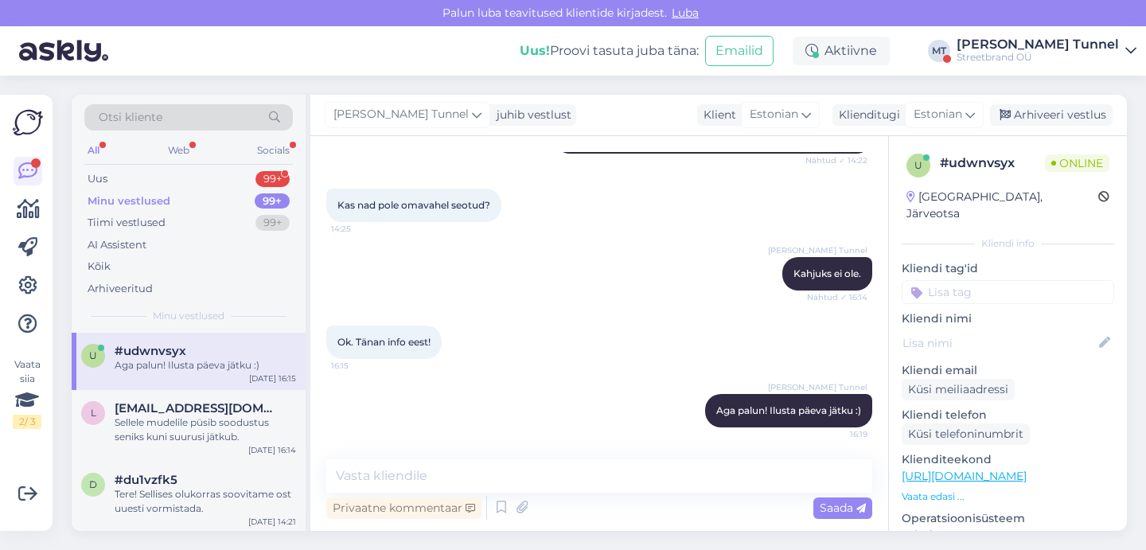
click at [1071, 35] on div "Uus! Proovi tasuta [PERSON_NAME]: Emailid Aktiivne MT [PERSON_NAME][GEOGRAPHIC_…" at bounding box center [573, 50] width 1146 height 49
click at [1071, 52] on div "Streetbrand OÜ" at bounding box center [1037, 57] width 162 height 13
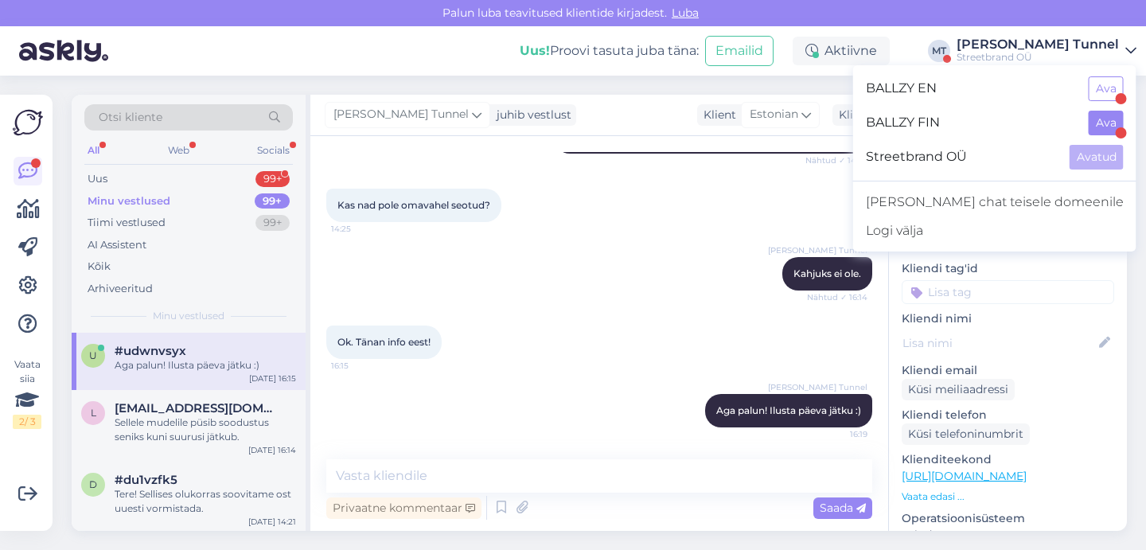
click at [1105, 130] on button "Ava" at bounding box center [1105, 123] width 35 height 25
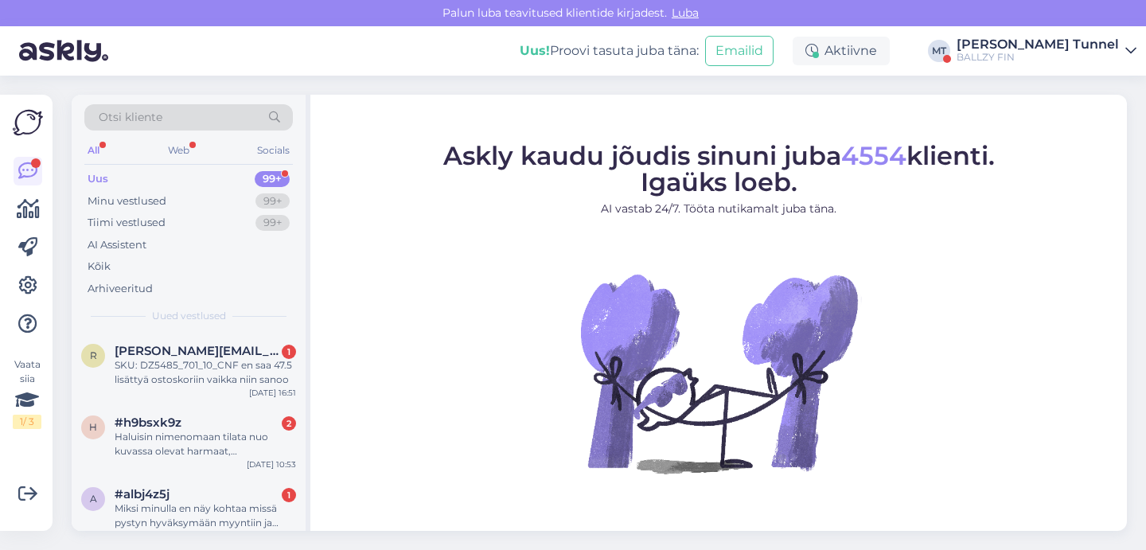
click at [1042, 65] on div "Uus! Proovi tasuta [PERSON_NAME]: Emailid Aktiivne MT [PERSON_NAME] Tunnel BALL…" at bounding box center [573, 50] width 1146 height 49
click at [1061, 61] on div "BALLZY FIN" at bounding box center [1037, 57] width 162 height 13
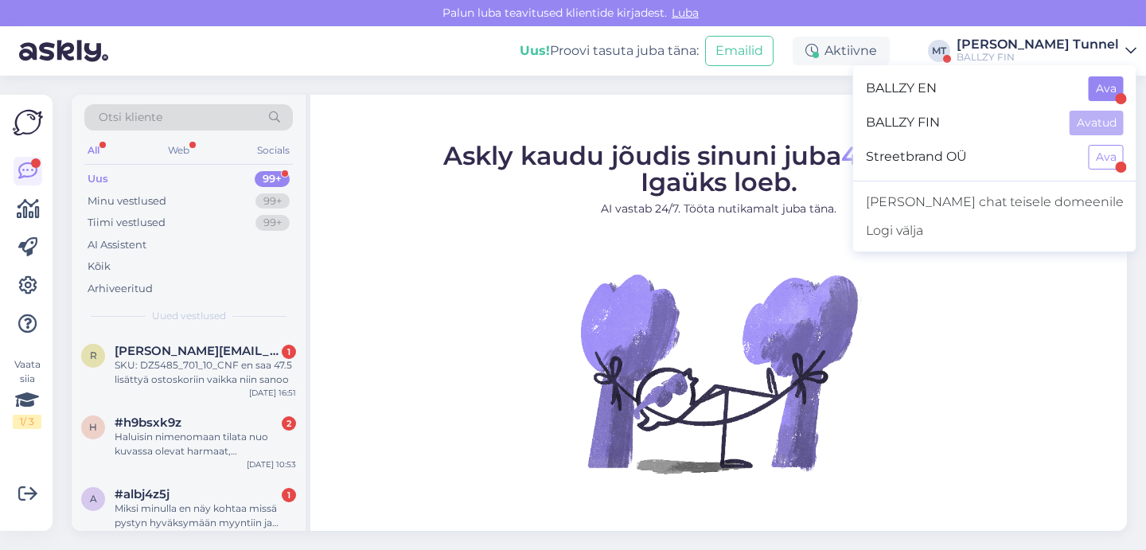
click at [1097, 91] on button "Ava" at bounding box center [1105, 88] width 35 height 25
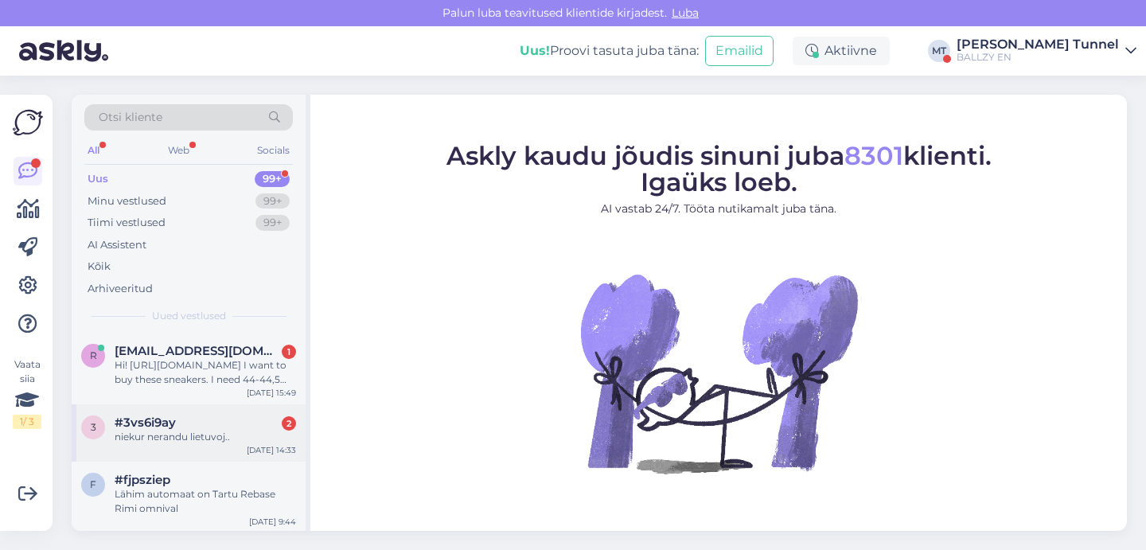
scroll to position [14, 0]
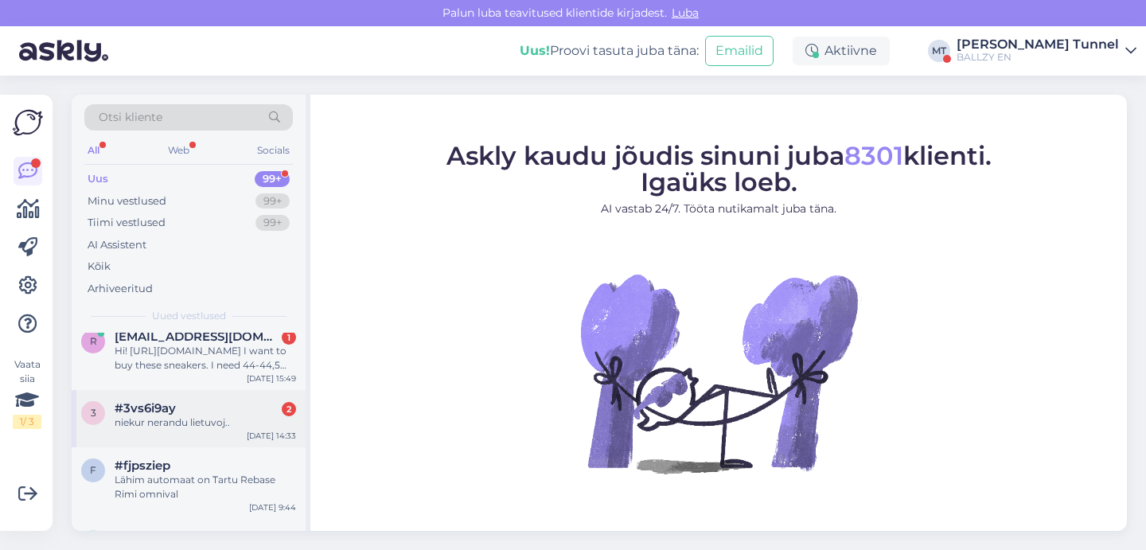
click at [216, 429] on div "3 #3vs6i9ay 2 niekur nerandu lietuvoj.. [DATE] 14:33" at bounding box center [189, 418] width 234 height 57
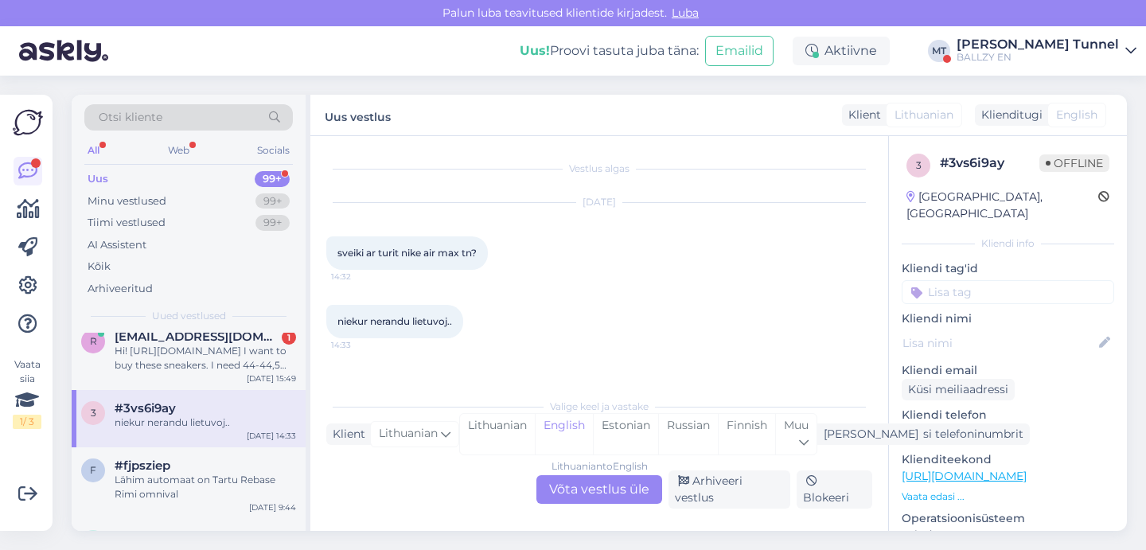
click at [590, 493] on div "Lithuanian to English Võta vestlus üle" at bounding box center [599, 489] width 126 height 29
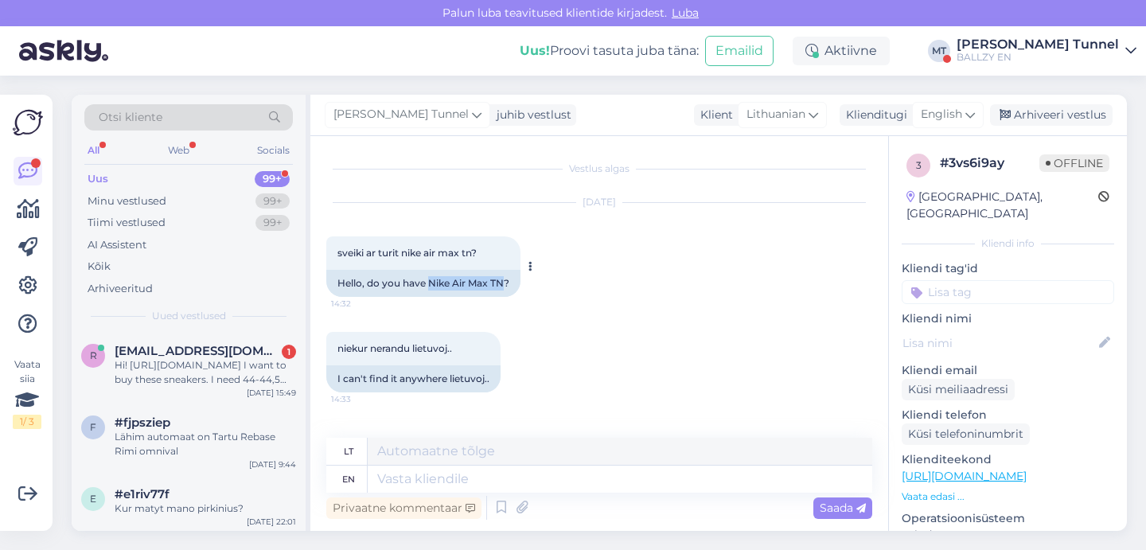
drag, startPoint x: 430, startPoint y: 282, endPoint x: 504, endPoint y: 284, distance: 74.8
click at [504, 284] on div "Hello, do you have Nike Air Max TN?" at bounding box center [423, 283] width 194 height 27
copy div "Nike Air Max TN"
click at [457, 470] on textarea at bounding box center [620, 478] width 504 height 27
type textarea "Hello!"
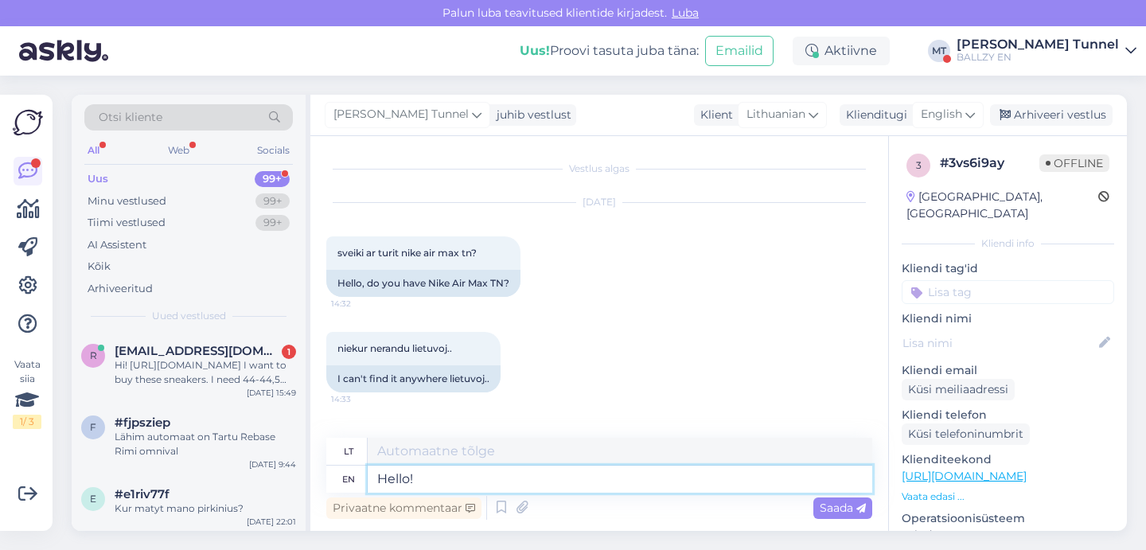
type textarea "Sveiki!"
type textarea "Hello! Unfortunately d"
type textarea "Sveiki! Deja"
type textarea "Hello! Unfortunately we d"
type textarea "Sveiki! Deja, mes"
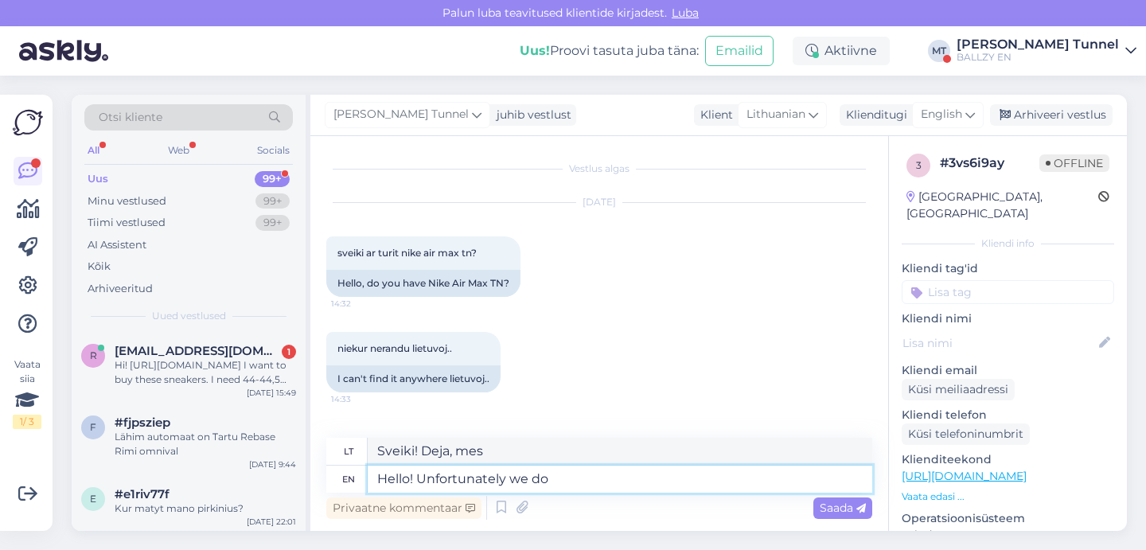
type textarea "Hello! Unfortunately we do n"
type textarea "Sveiki! Deja, taip ir yra."
type textarea "Hello! Unfortunately we do not"
type textarea "Sveiki! Deja, mes neturime"
type textarea "Hello! Unfortunately we do not have tha"
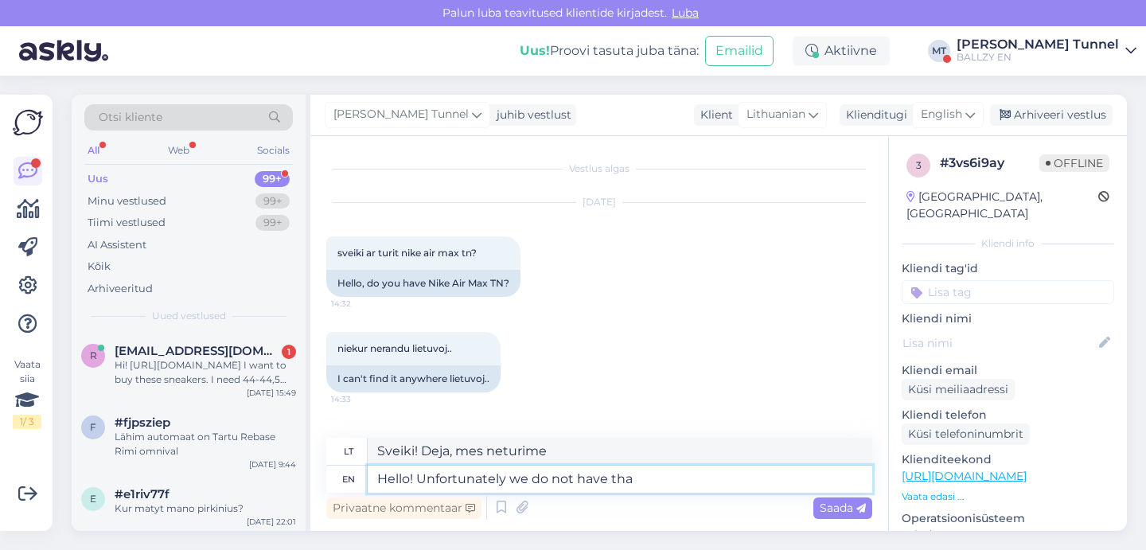
type textarea "Sveiki! Deja, neturime"
type textarea "Hello! Unfortunately we do not have that mo"
type textarea "Sveiki! Deja, to neturime."
type textarea "Hello! Unfortunately we do not have that model i"
type textarea "Sveiki! Deja, šio modelio neturime."
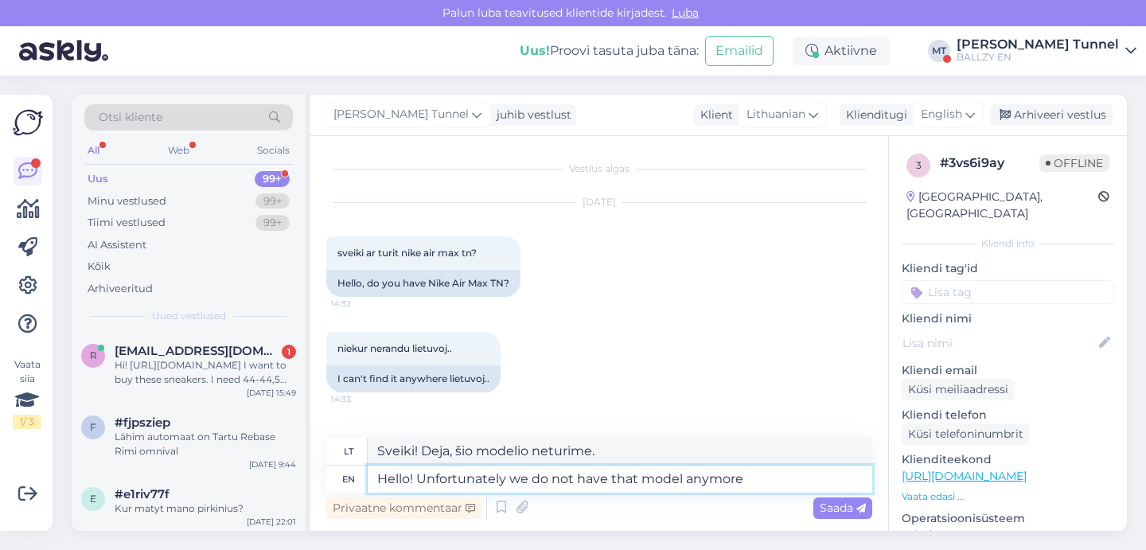
type textarea "Hello! Unfortunately we do not have that model anymore"
type textarea "Sveiki! Deja, šio modelio nebeturime."
type textarea "Hello! Unfortunately we do not have that model anymore in stock."
type textarea "Sveiki! Deja, šio modelio nebeturime sandėlyje."
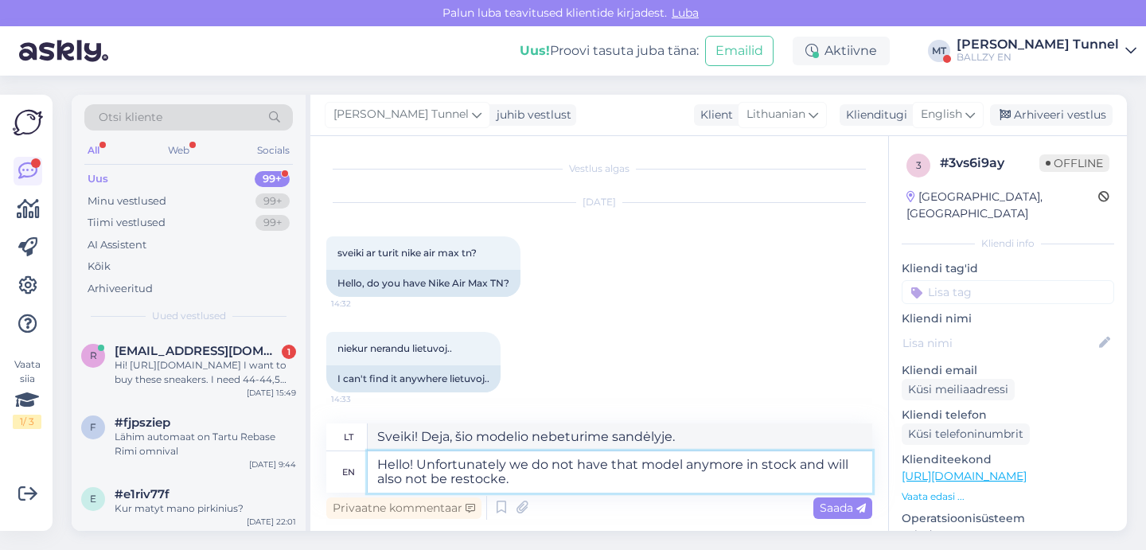
type textarea "Hello! Unfortunately we do not have that model anymore in stock and will also n…"
type textarea "Sveiki! Deja, šio modelio nebeturime sandėlyje ir jo nepapildysime."
type textarea "Hello! Unfortunately we do not have that model anymore in stock and will also n…"
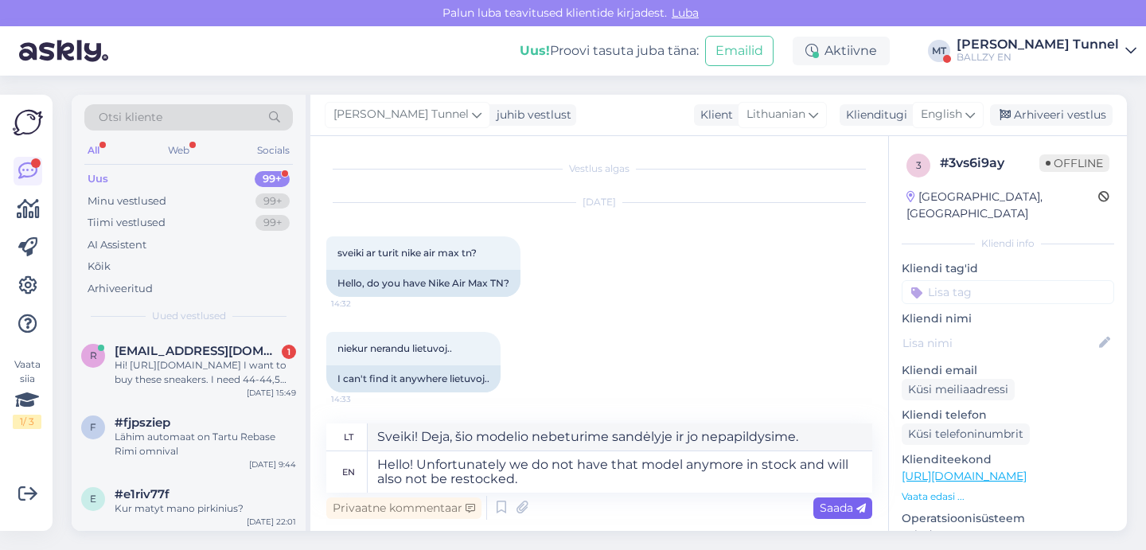
click at [837, 516] on div "Saada" at bounding box center [842, 507] width 59 height 21
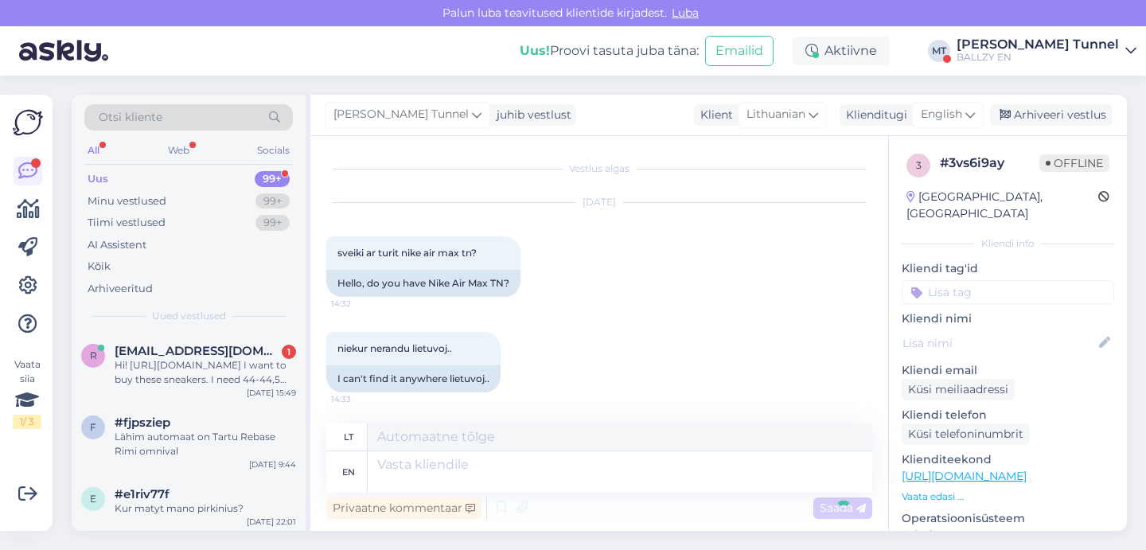
scroll to position [111, 0]
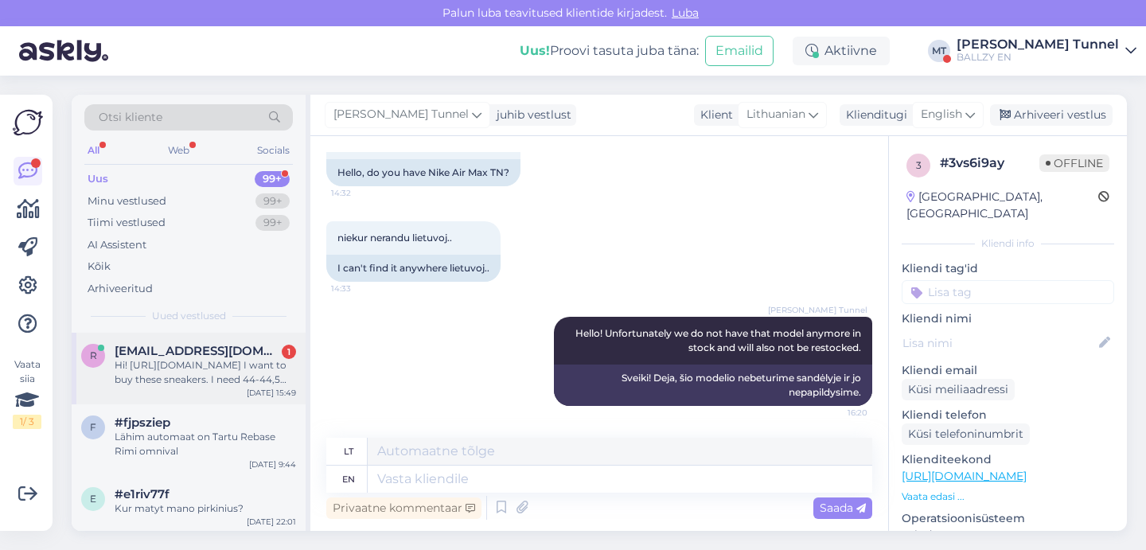
click at [251, 358] on div "Hi! [URL][DOMAIN_NAME] I want to buy these sneakers. I need 44-44,5 size. It sh…" at bounding box center [205, 372] width 181 height 29
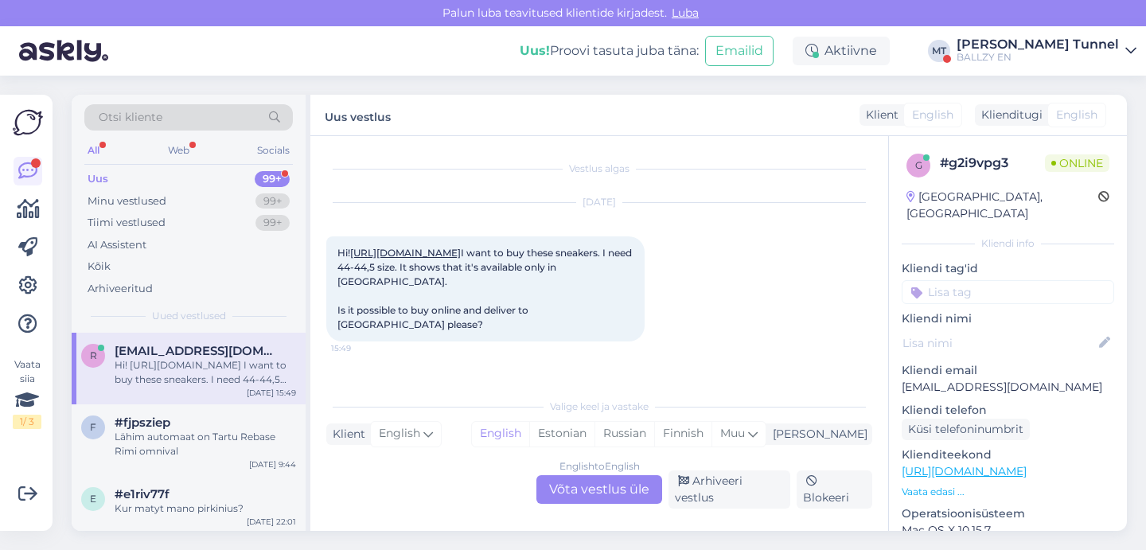
click at [629, 498] on div "English to English Võta vestlus üle" at bounding box center [599, 489] width 126 height 29
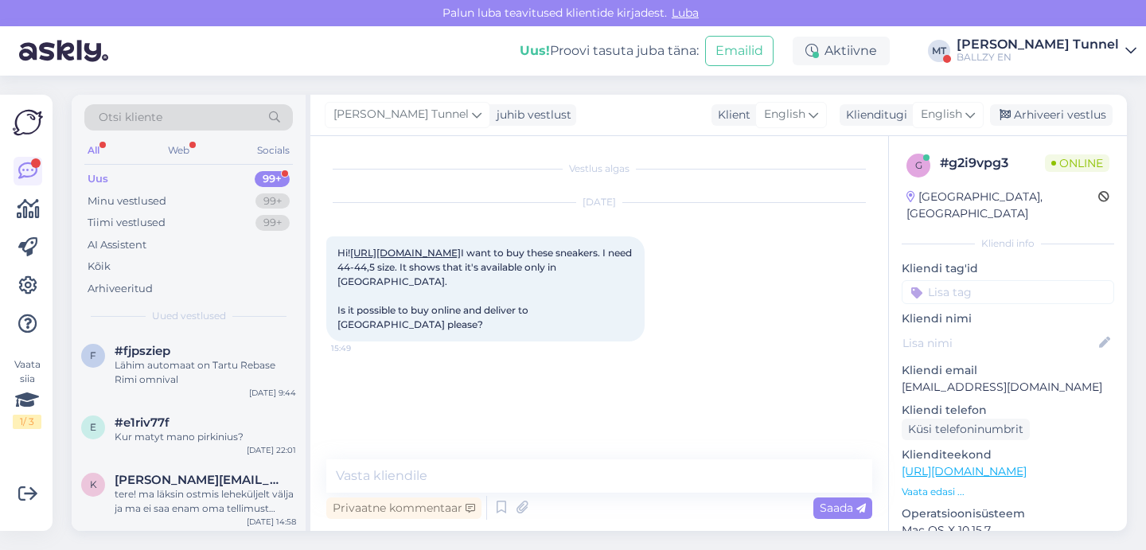
click at [376, 259] on link "[URL][DOMAIN_NAME]" at bounding box center [405, 253] width 111 height 12
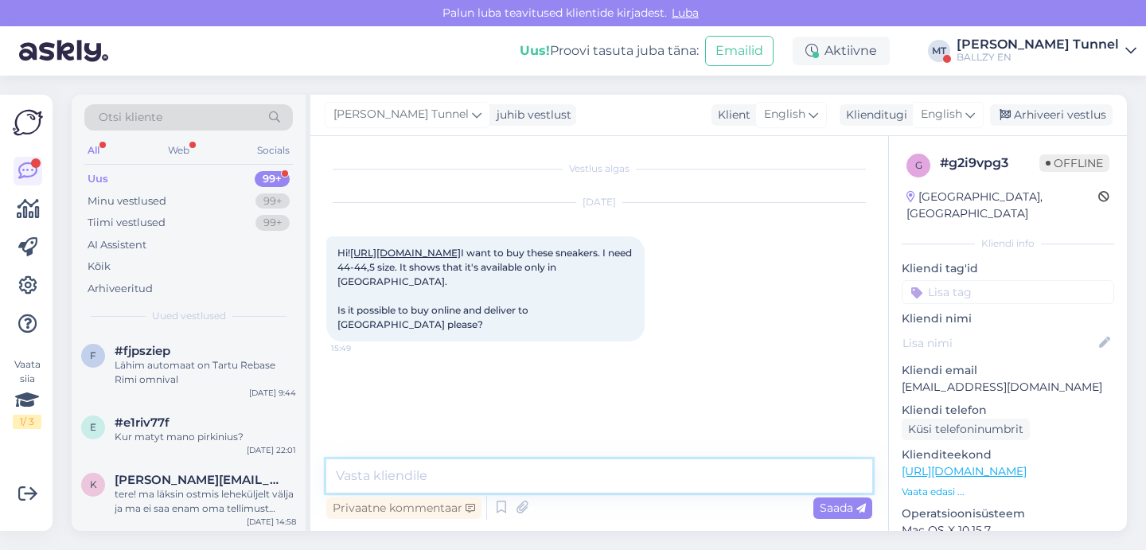
click at [518, 471] on textarea at bounding box center [599, 475] width 546 height 33
type textarea "Hello! Unfortunately no."
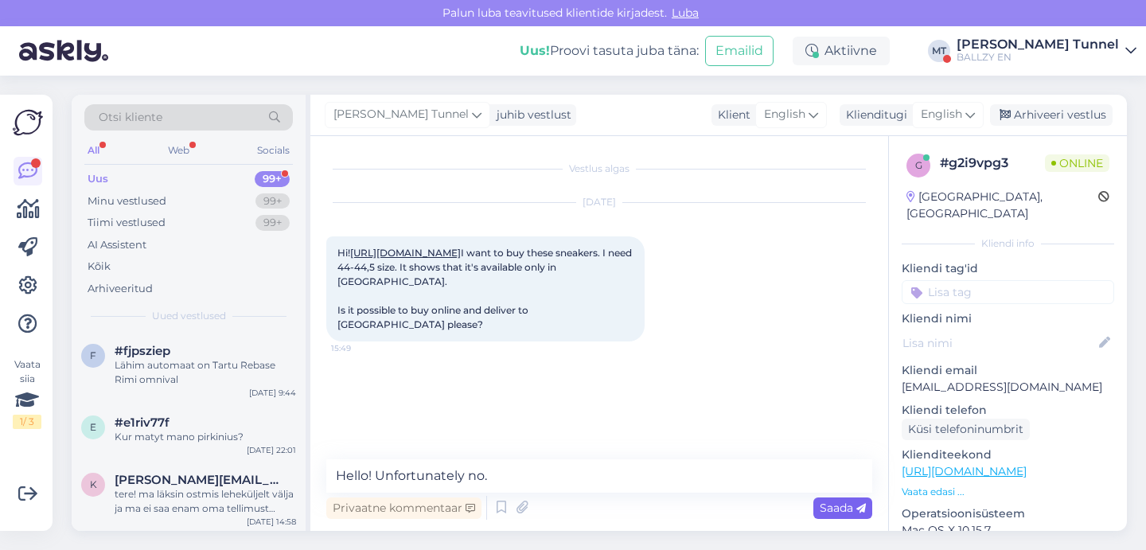
click at [854, 501] on span "Saada" at bounding box center [842, 507] width 46 height 14
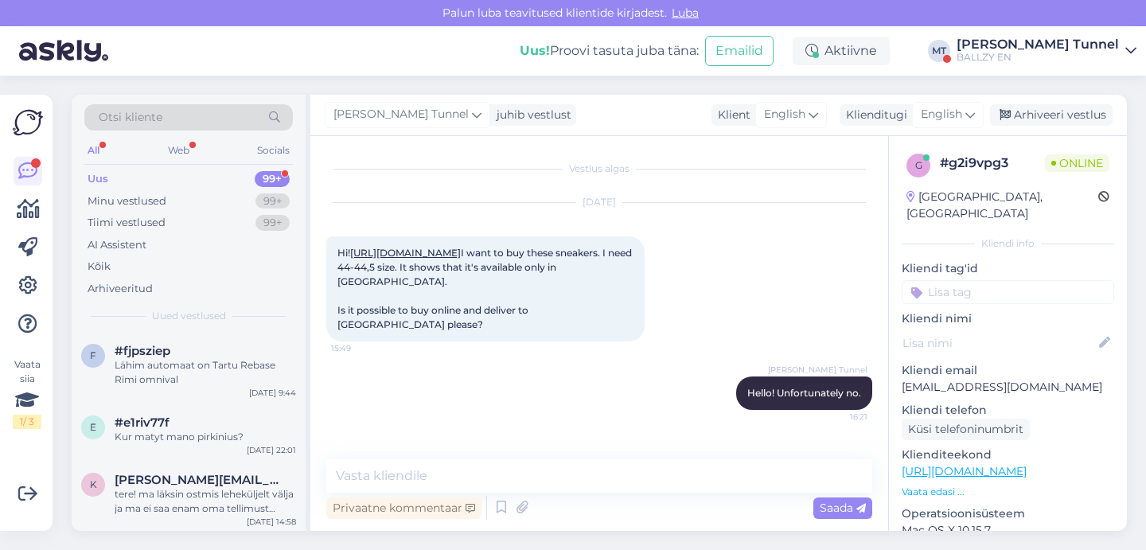
click at [214, 181] on div "Uus 99+" at bounding box center [188, 179] width 208 height 22
